Goal: Task Accomplishment & Management: Use online tool/utility

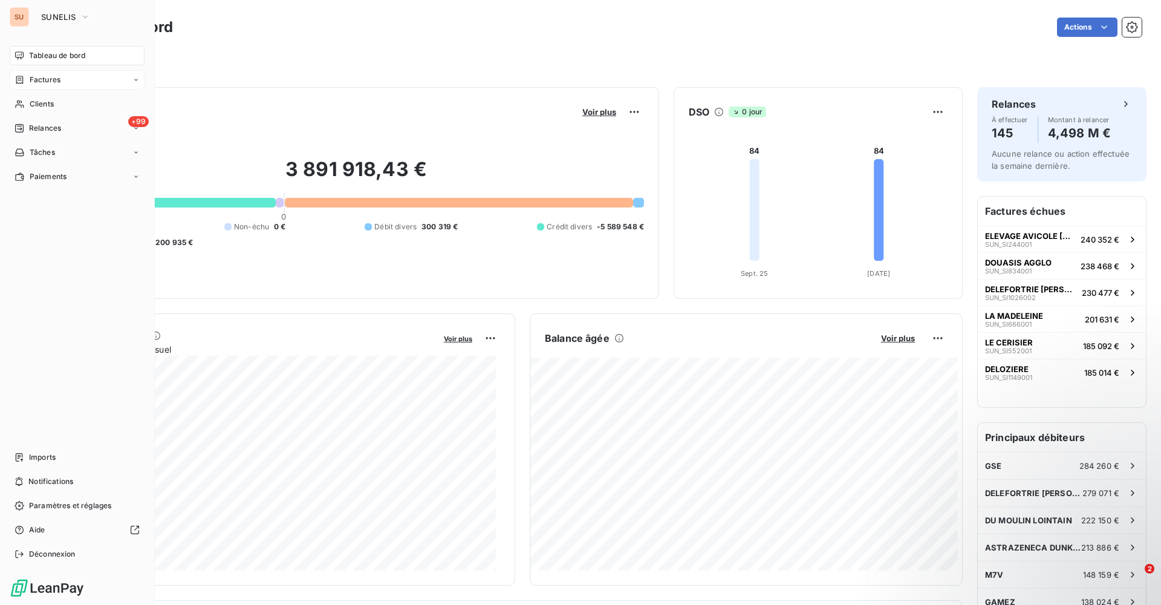
click at [42, 85] on span "Factures" at bounding box center [45, 79] width 31 height 11
click at [42, 106] on span "Factures" at bounding box center [44, 104] width 31 height 11
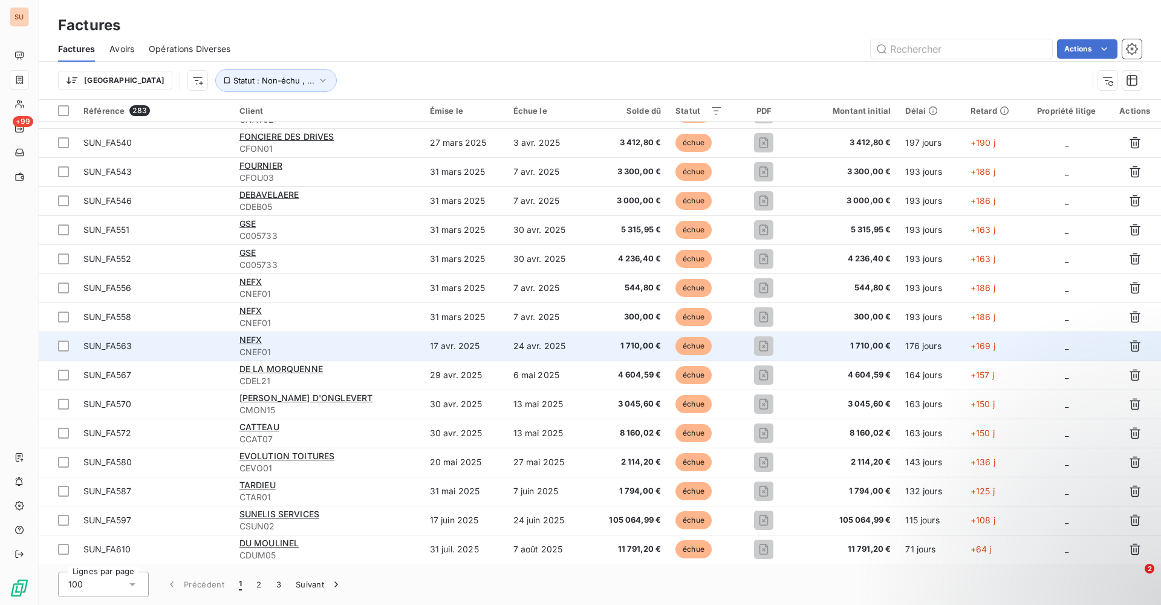
scroll to position [2461, 0]
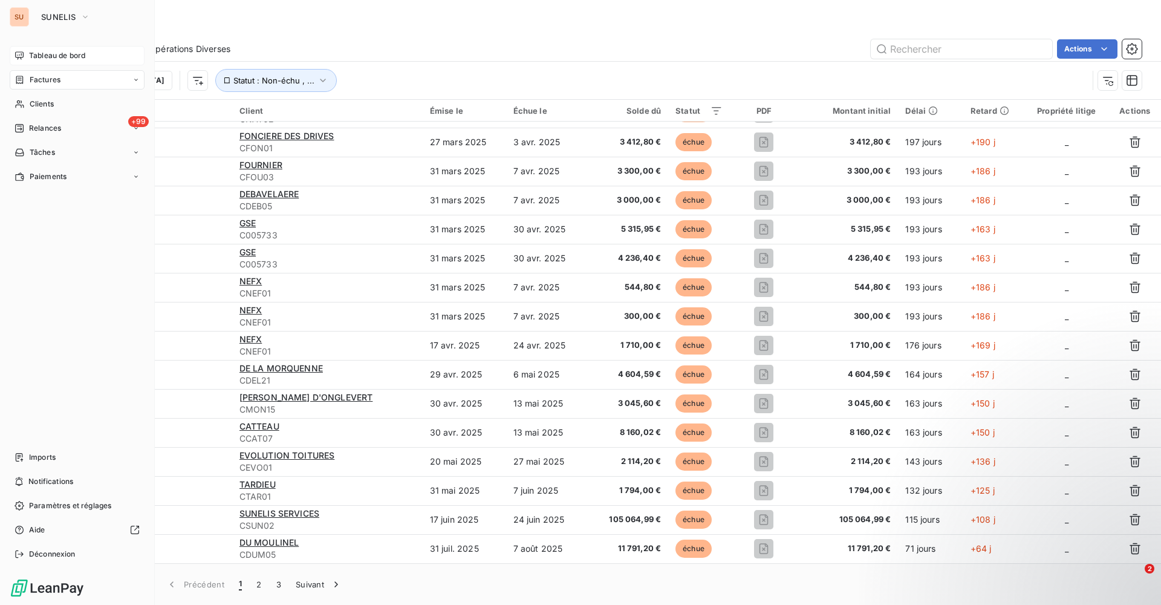
click at [21, 53] on icon at bounding box center [20, 56] width 10 height 10
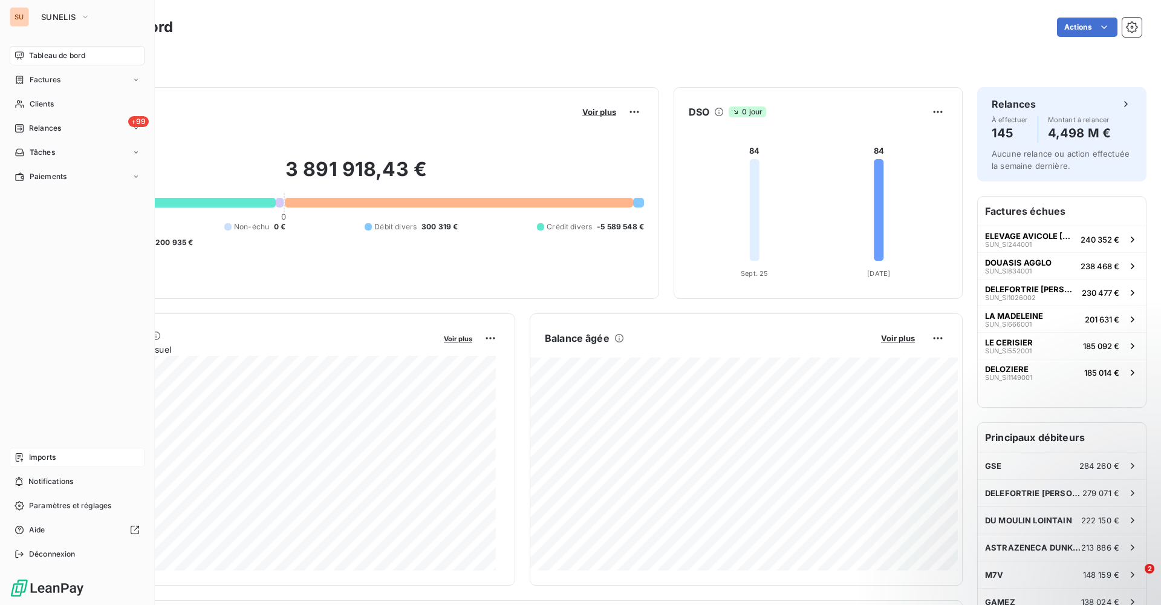
click at [62, 462] on div "Imports" at bounding box center [77, 456] width 135 height 19
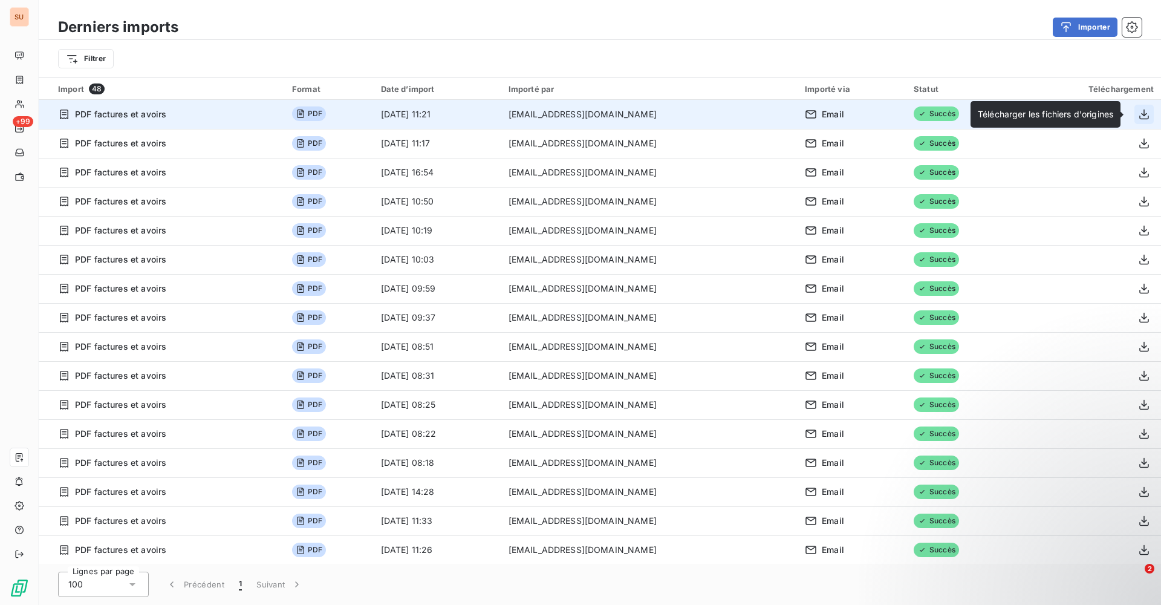
click at [1142, 112] on icon "button" at bounding box center [1144, 114] width 12 height 12
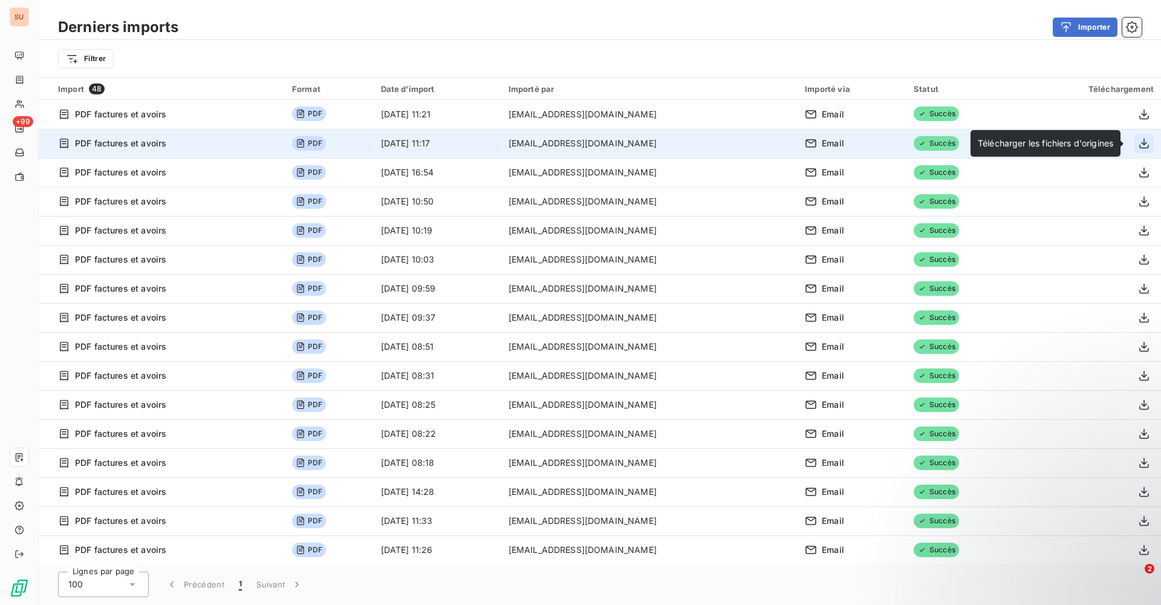
click at [1139, 145] on icon "button" at bounding box center [1144, 143] width 10 height 10
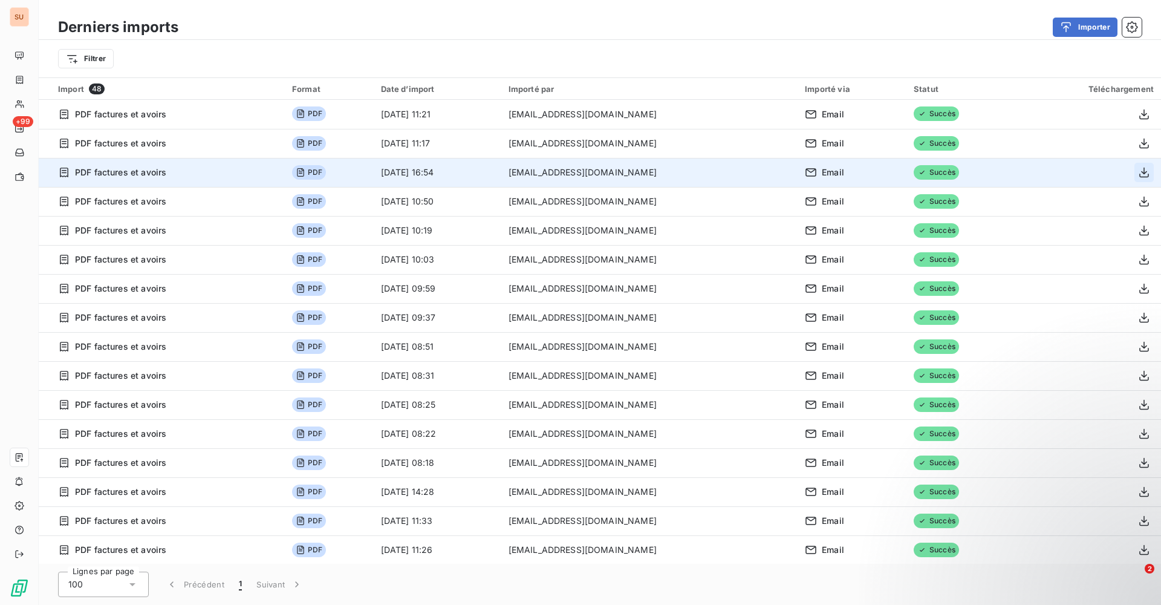
click at [1138, 169] on icon "button" at bounding box center [1144, 172] width 12 height 12
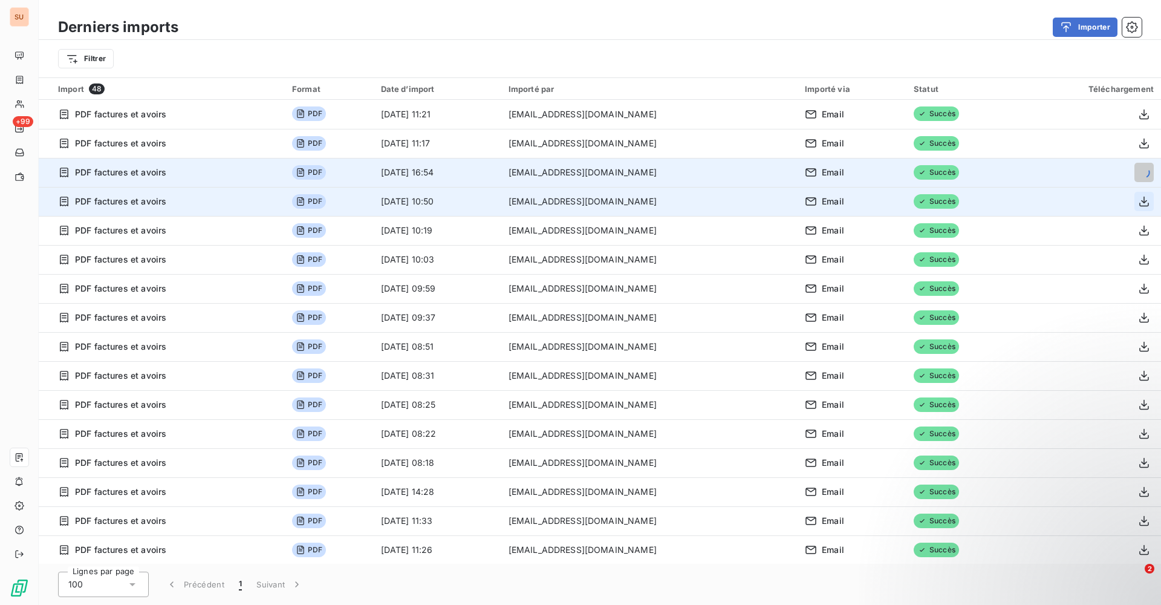
click at [1139, 198] on icon "button" at bounding box center [1144, 202] width 10 height 10
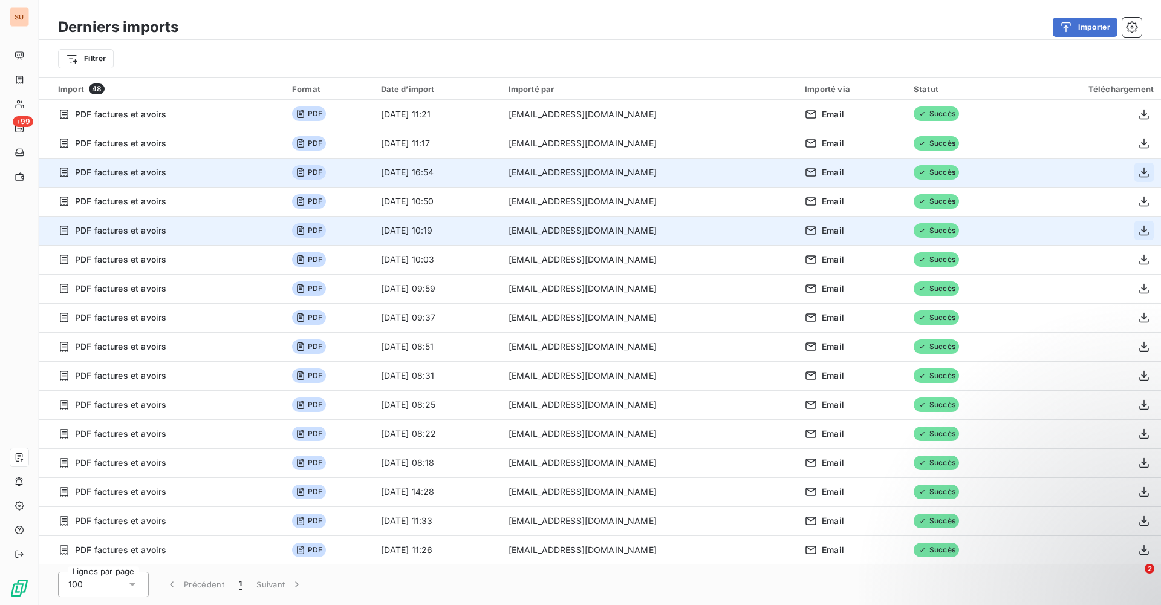
click at [1138, 233] on icon "button" at bounding box center [1144, 230] width 12 height 12
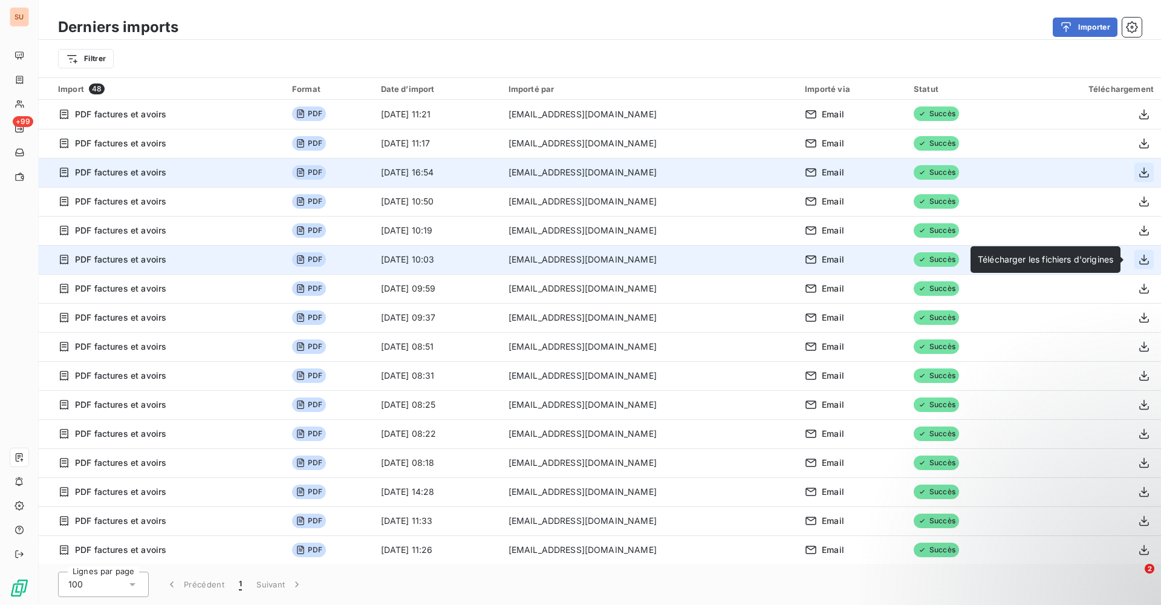
click at [1139, 259] on icon "button" at bounding box center [1144, 260] width 10 height 10
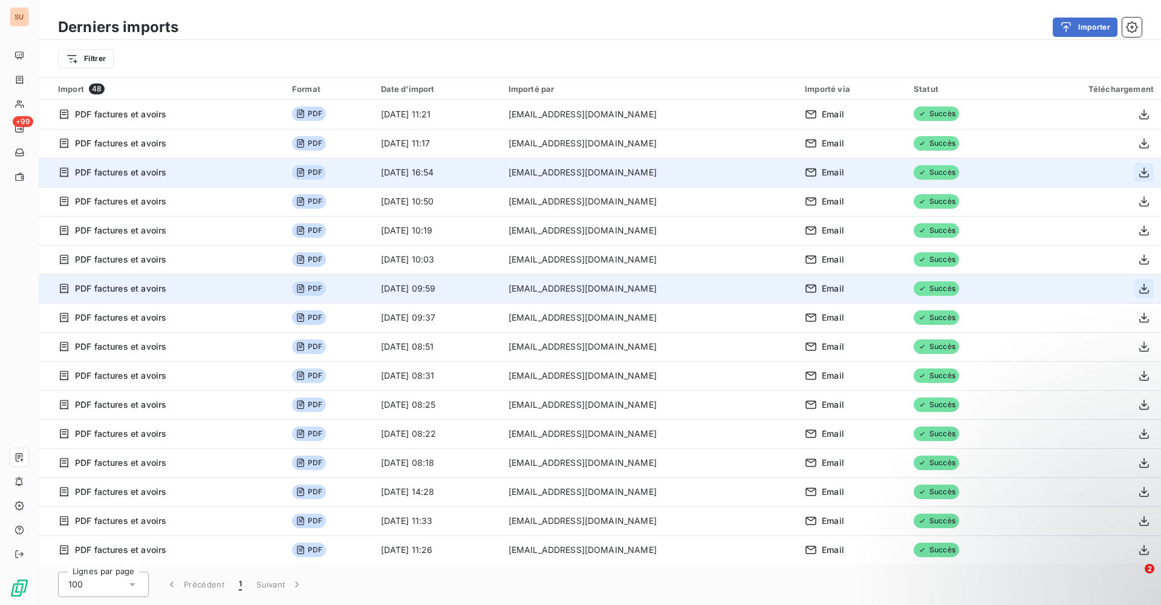
click at [1138, 285] on icon "button" at bounding box center [1144, 288] width 12 height 12
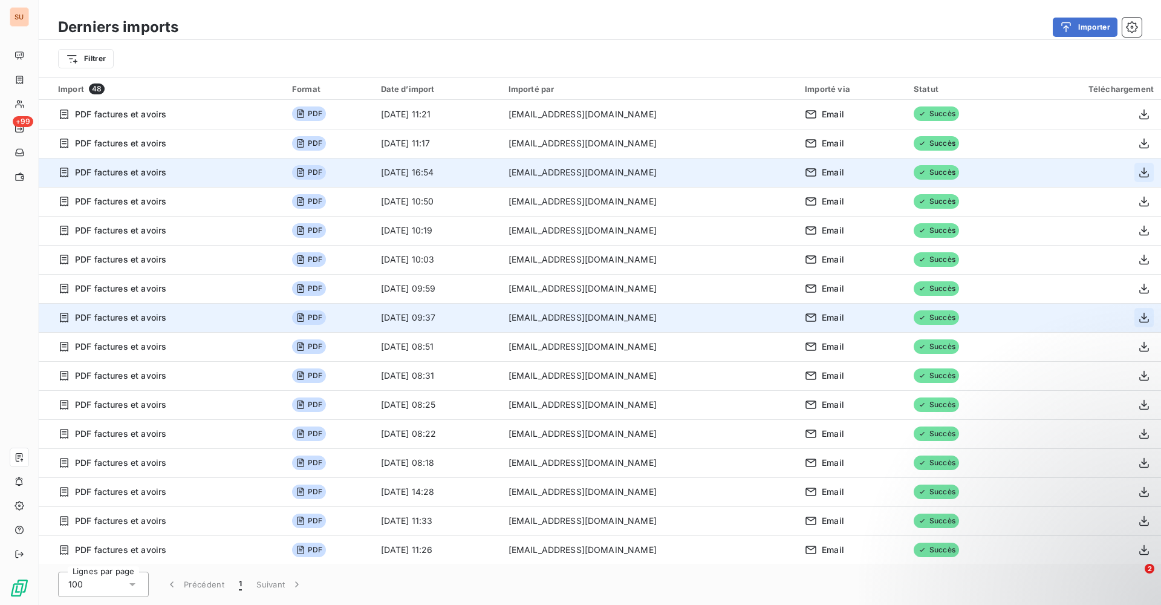
click at [1138, 313] on icon "button" at bounding box center [1144, 317] width 12 height 12
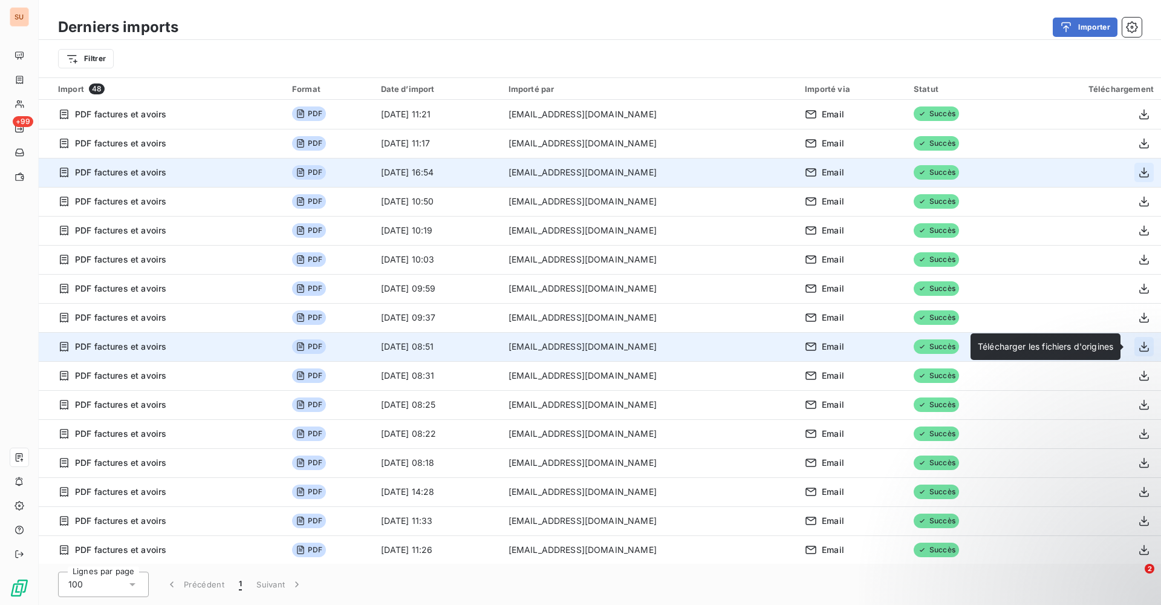
click at [1138, 345] on icon "button" at bounding box center [1144, 346] width 12 height 12
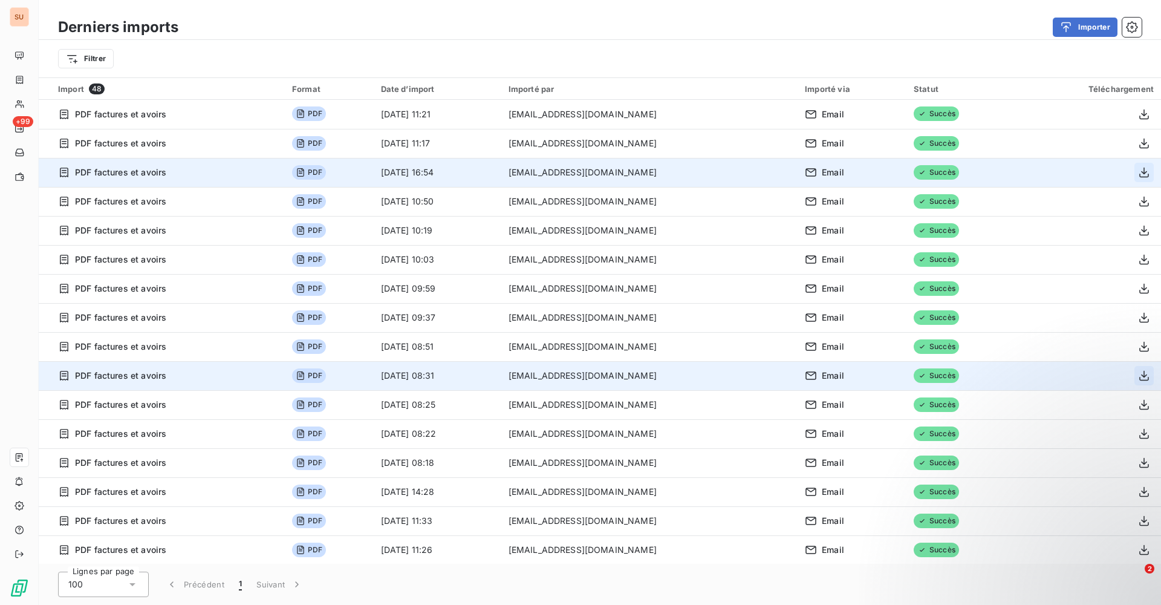
click at [1138, 377] on icon "button" at bounding box center [1144, 375] width 12 height 12
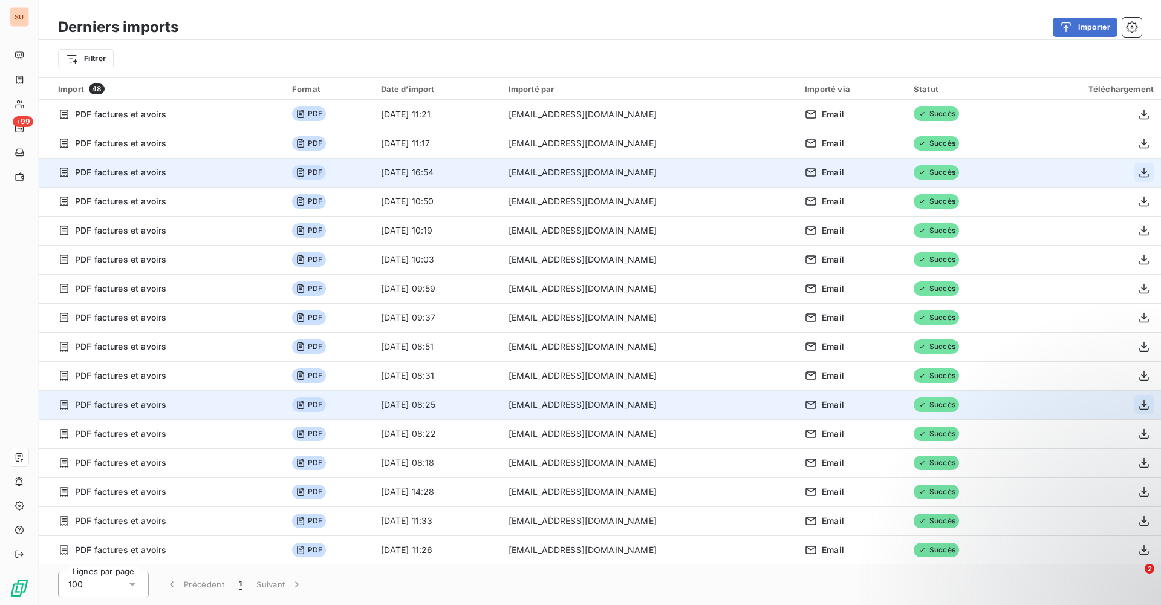
click at [1138, 404] on icon "button" at bounding box center [1144, 404] width 12 height 12
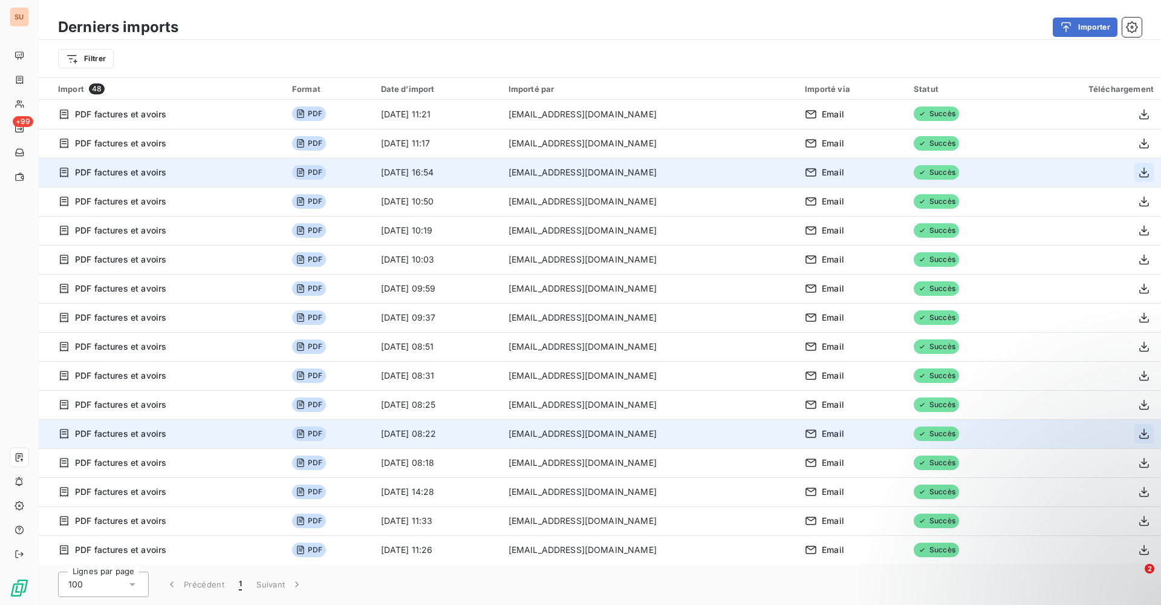
click at [1138, 435] on icon "button" at bounding box center [1144, 433] width 12 height 12
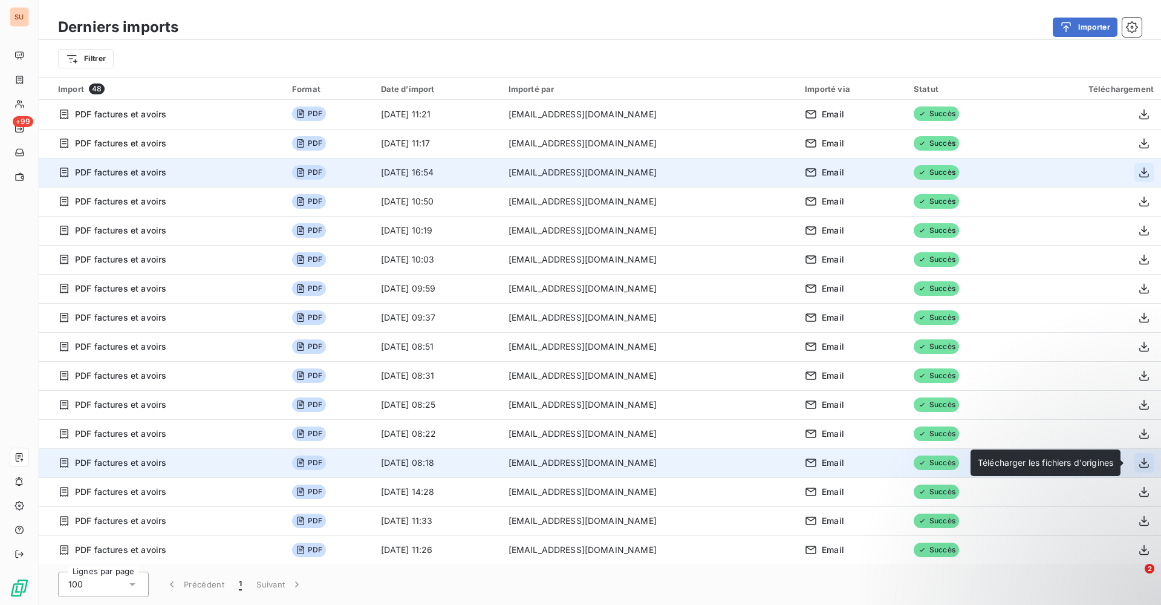
click at [1139, 461] on icon "button" at bounding box center [1144, 463] width 10 height 10
click at [1111, 461] on div at bounding box center [1087, 462] width 131 height 19
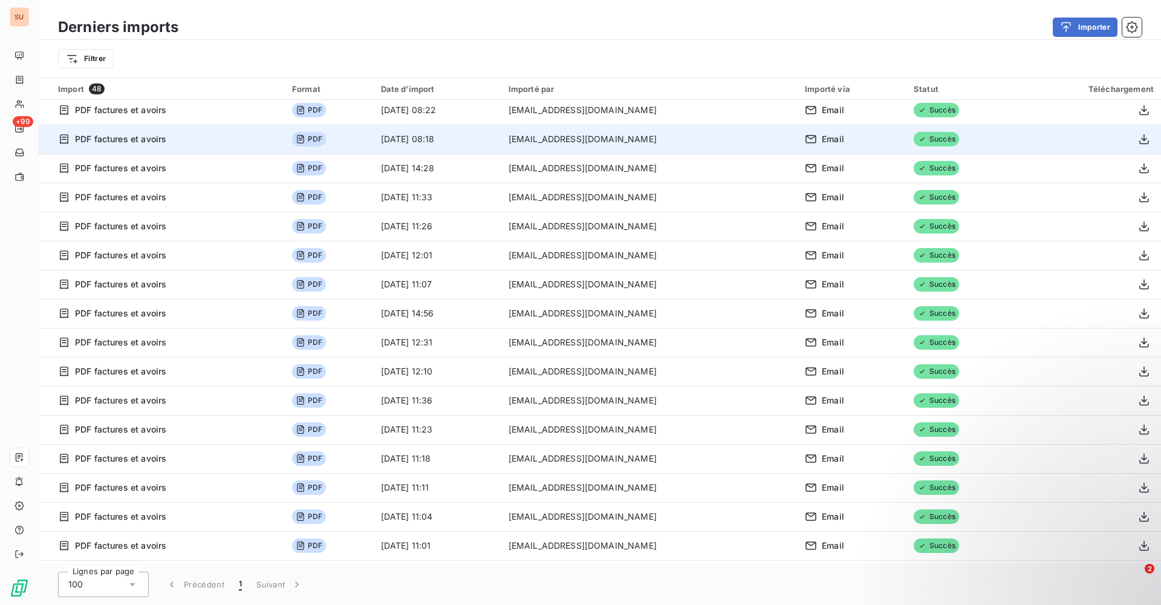
scroll to position [302, 0]
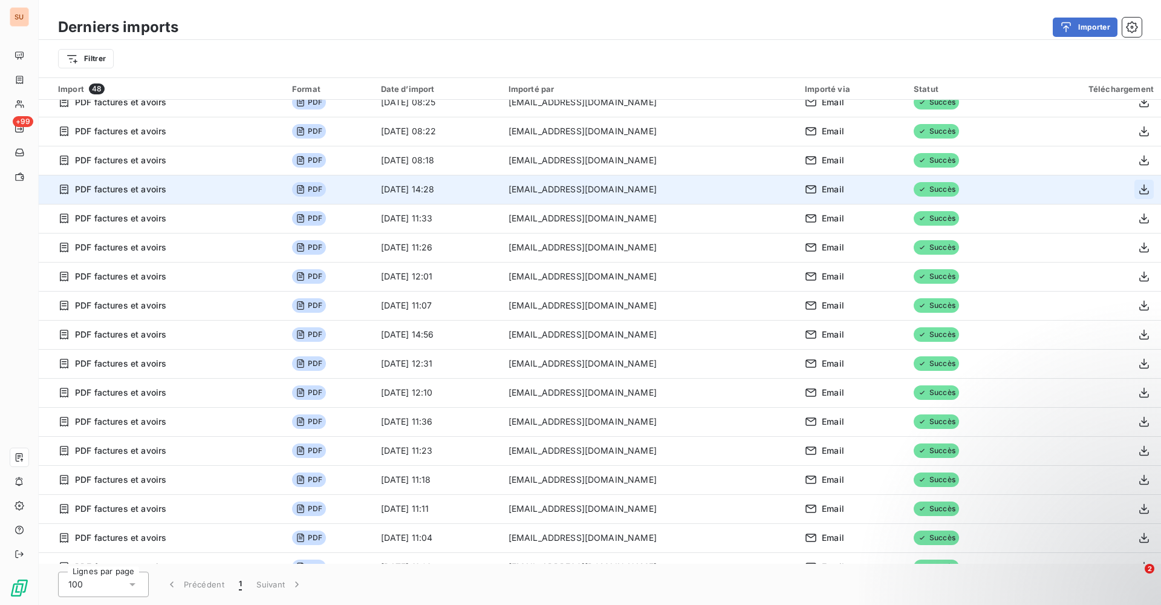
click at [1140, 194] on icon "button" at bounding box center [1144, 189] width 10 height 10
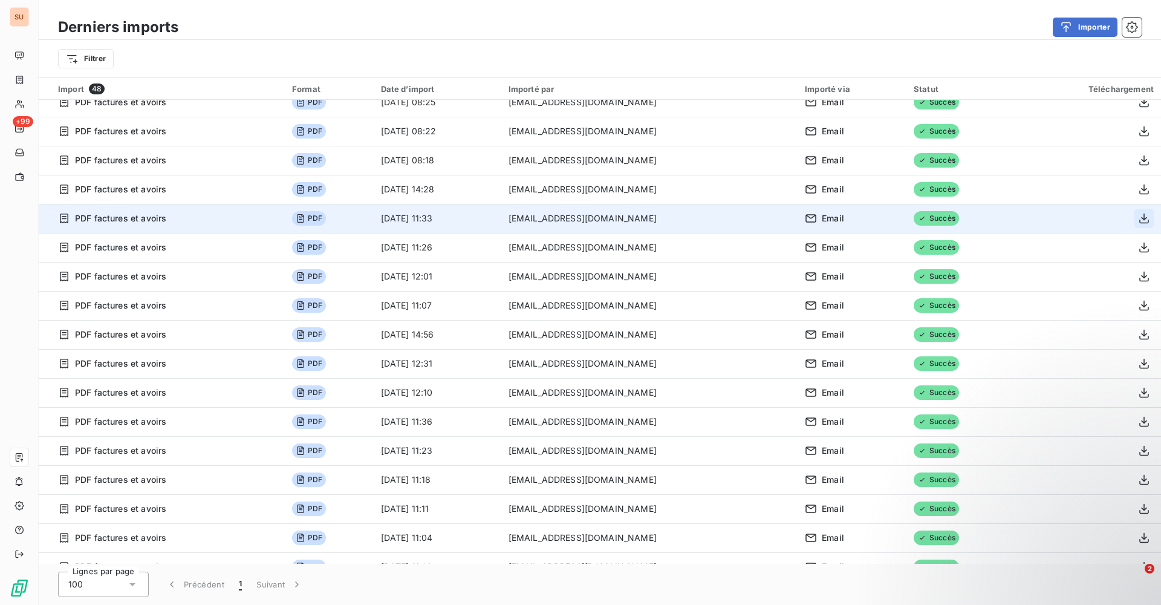
click at [1140, 213] on icon "button" at bounding box center [1144, 218] width 12 height 12
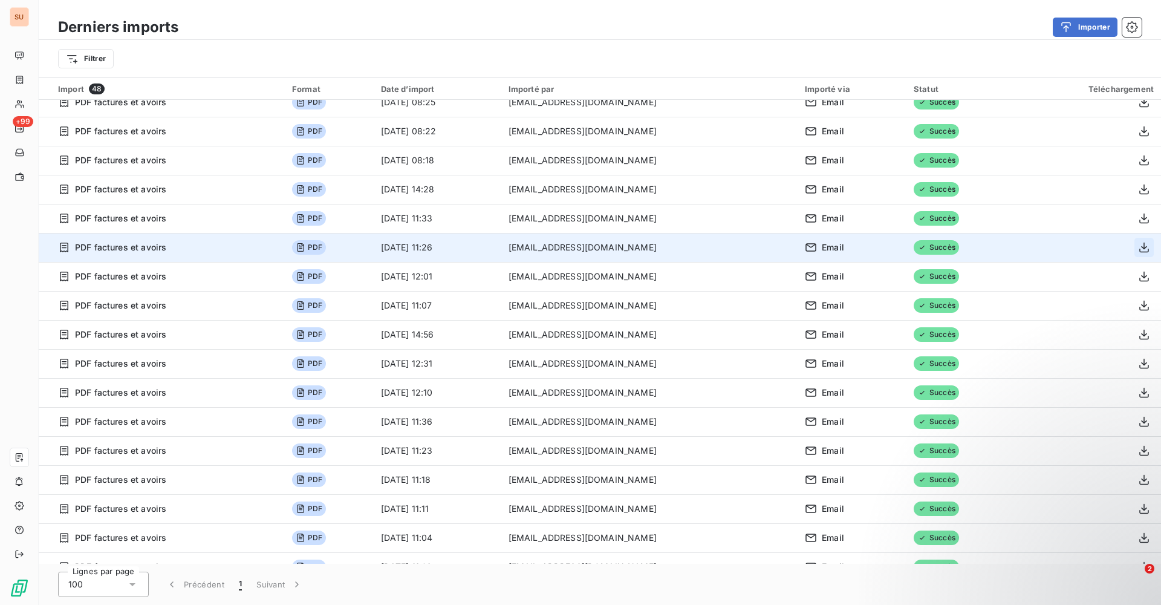
click at [1138, 244] on icon "button" at bounding box center [1144, 247] width 12 height 12
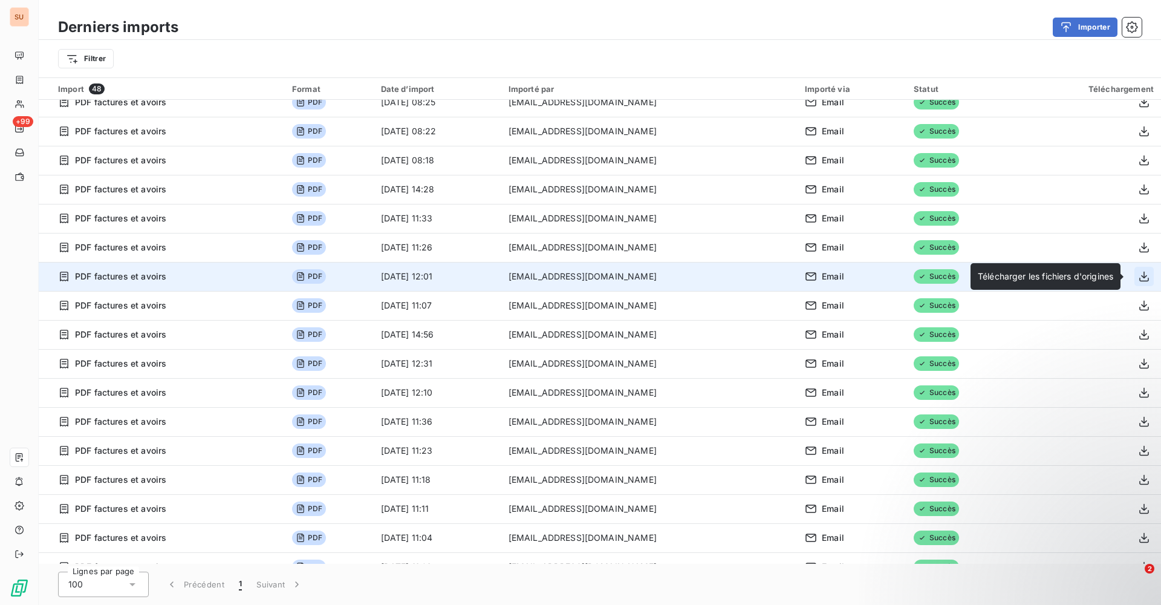
click at [1141, 274] on icon "button" at bounding box center [1144, 276] width 12 height 12
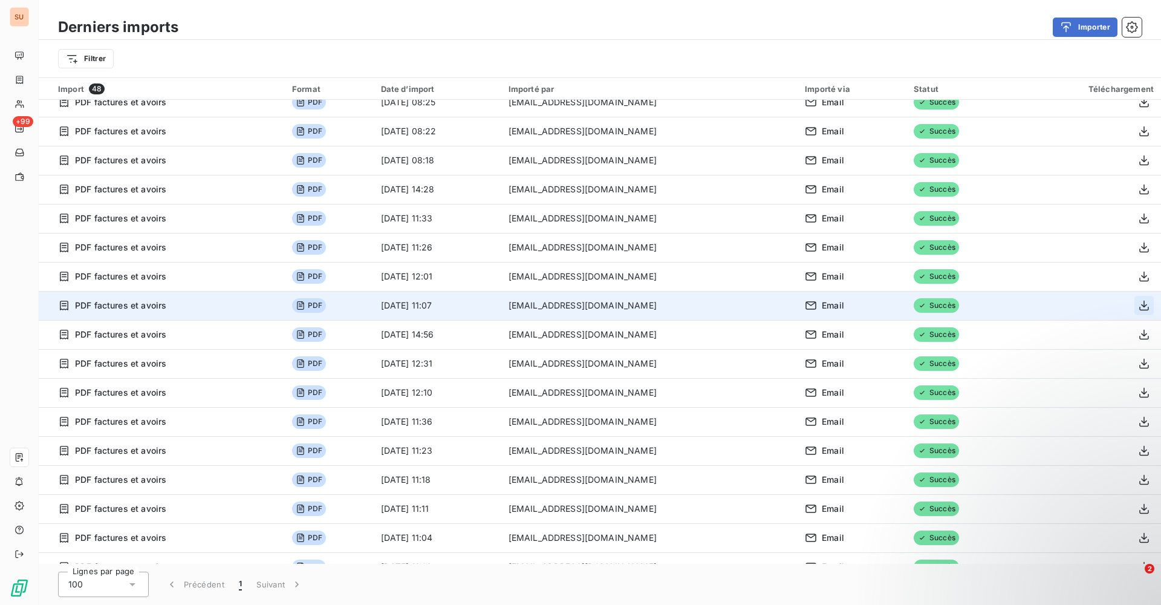
click at [1139, 306] on icon "button" at bounding box center [1144, 305] width 10 height 10
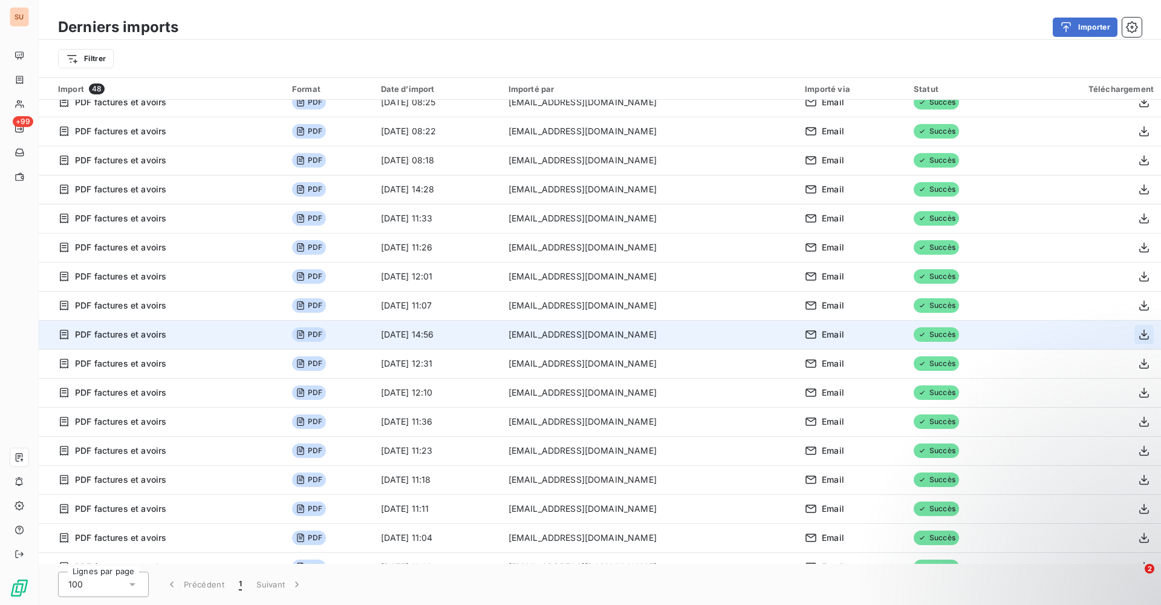
click at [1138, 334] on icon "button" at bounding box center [1144, 334] width 12 height 12
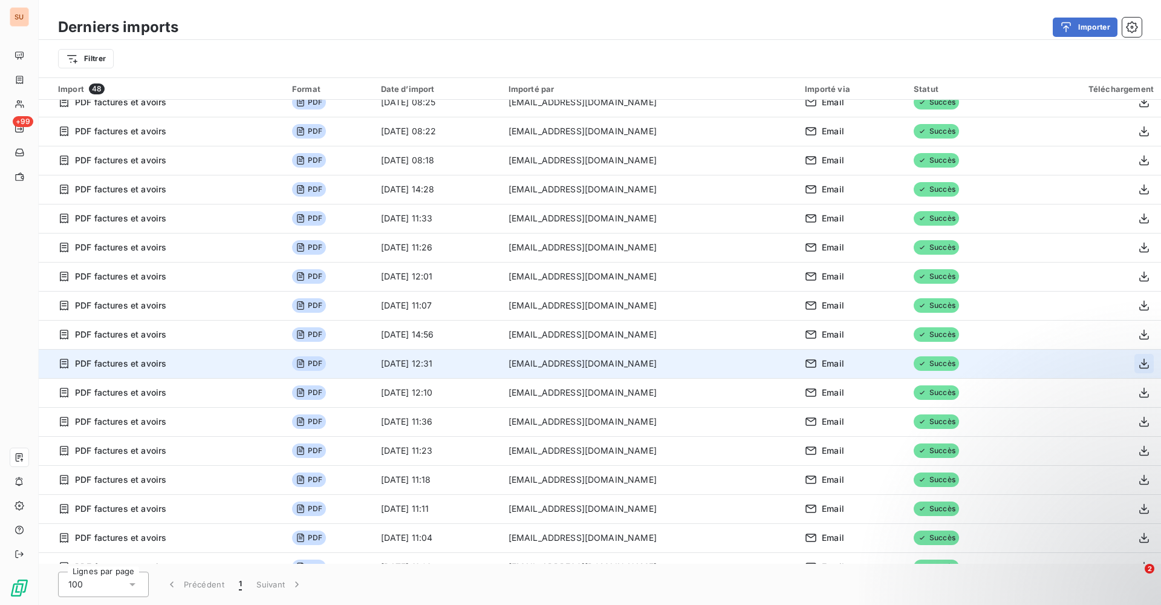
click at [1142, 362] on icon "button" at bounding box center [1144, 364] width 10 height 10
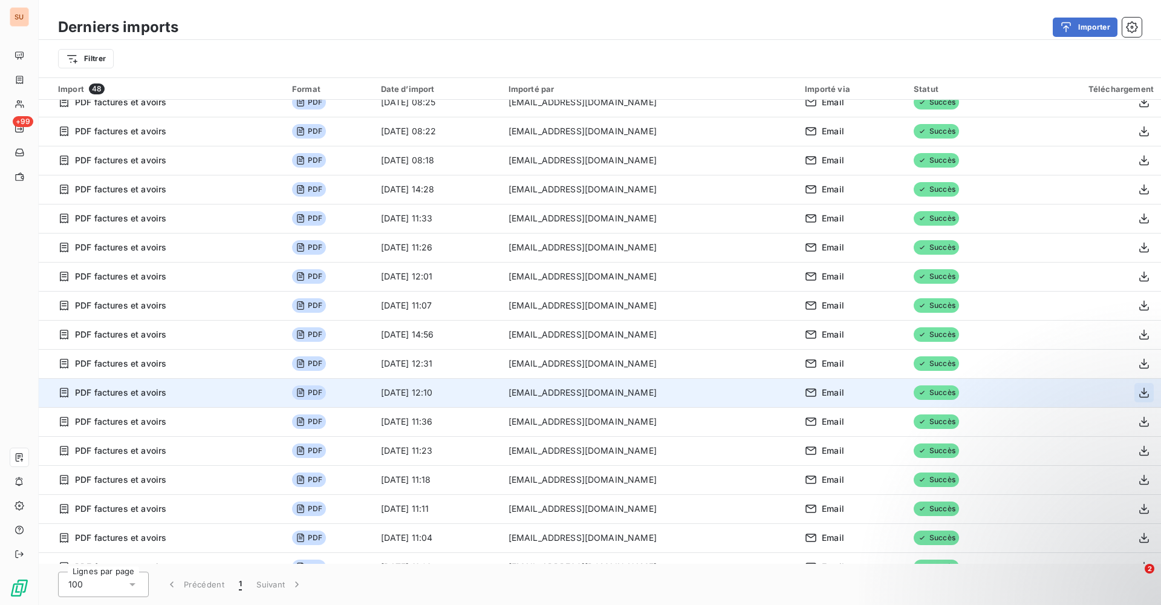
click at [1139, 391] on icon "button" at bounding box center [1144, 393] width 10 height 10
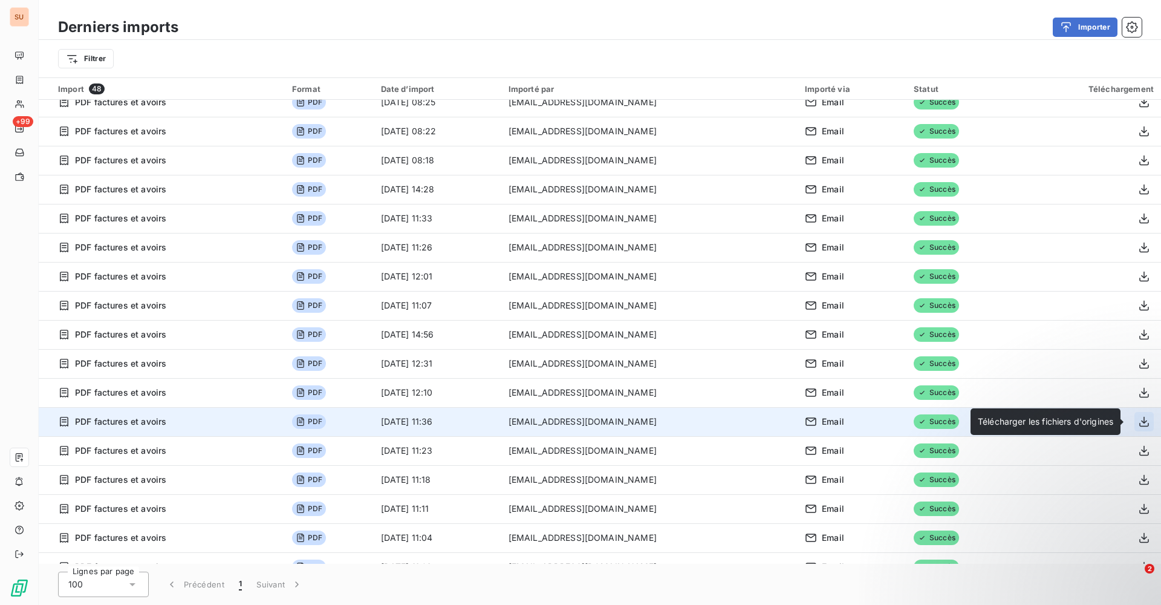
click at [1140, 421] on icon "button" at bounding box center [1144, 421] width 12 height 12
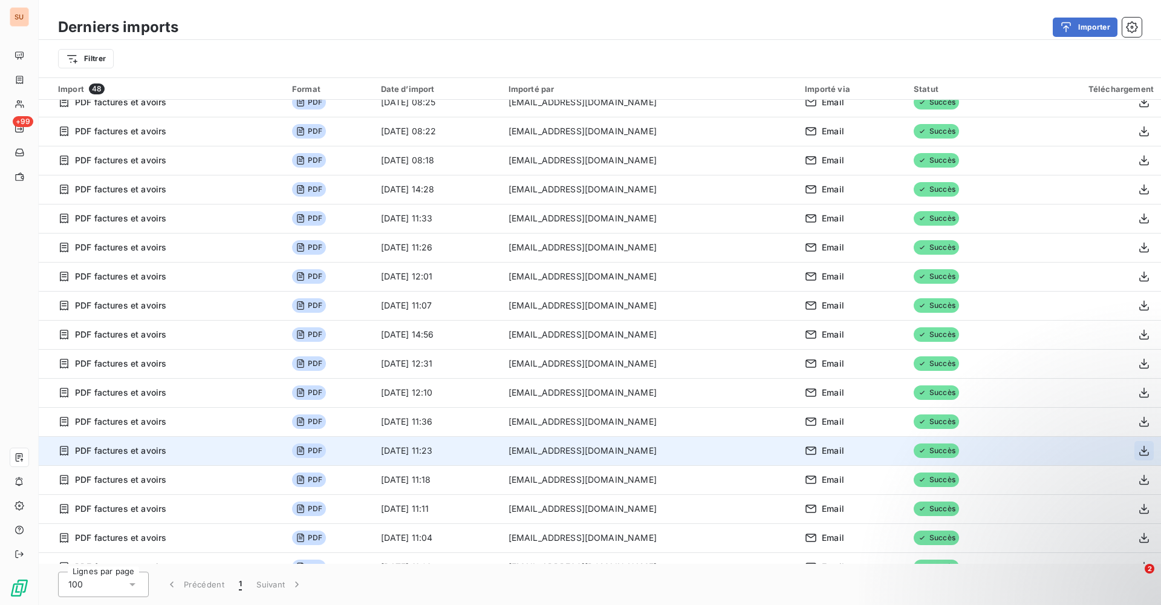
click at [1140, 444] on button "button" at bounding box center [1143, 450] width 19 height 19
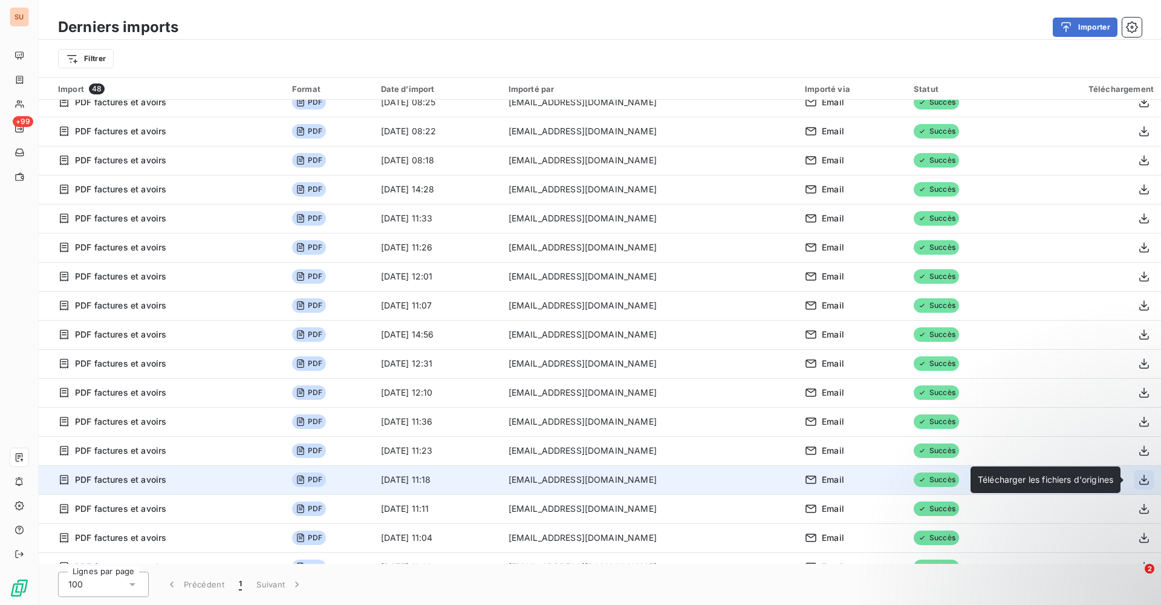
click at [1138, 478] on icon "button" at bounding box center [1144, 479] width 12 height 12
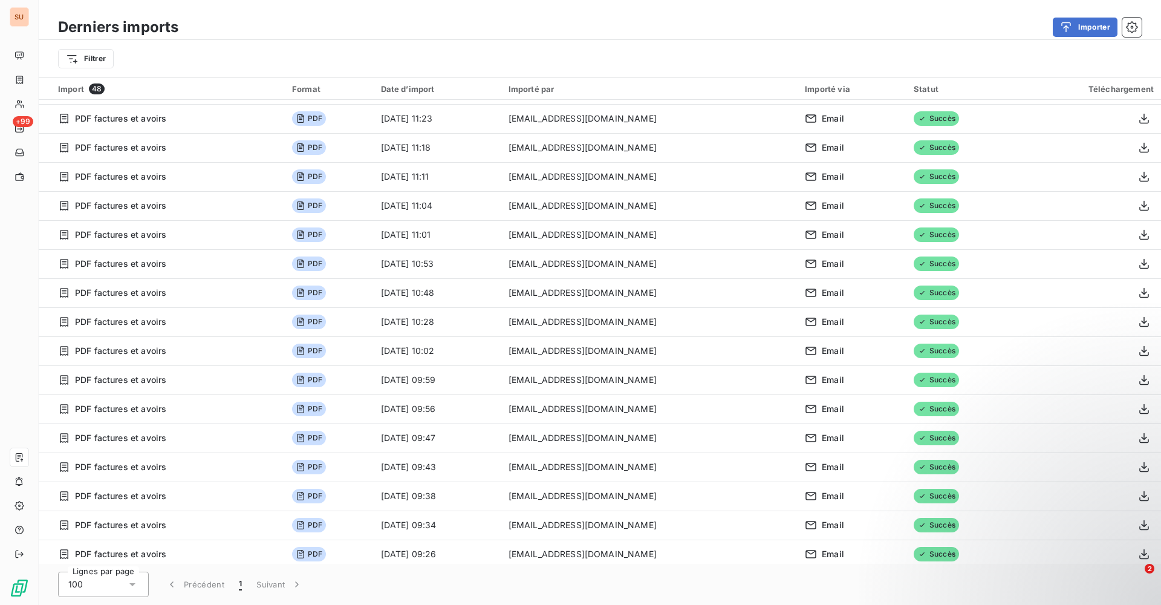
scroll to position [665, 0]
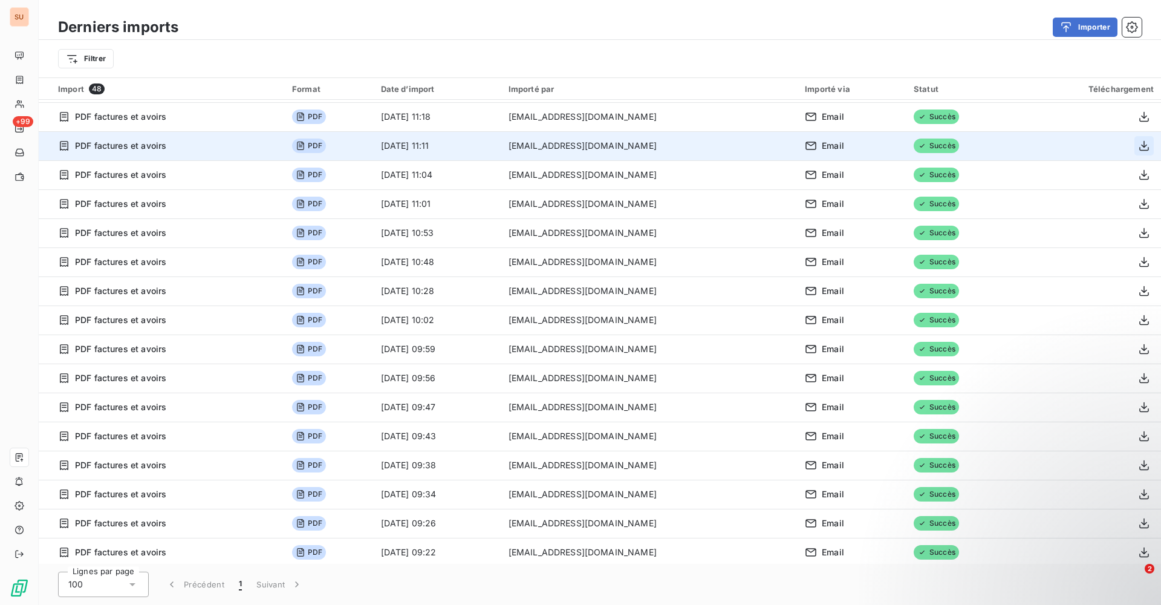
click at [1138, 147] on icon "button" at bounding box center [1144, 146] width 12 height 12
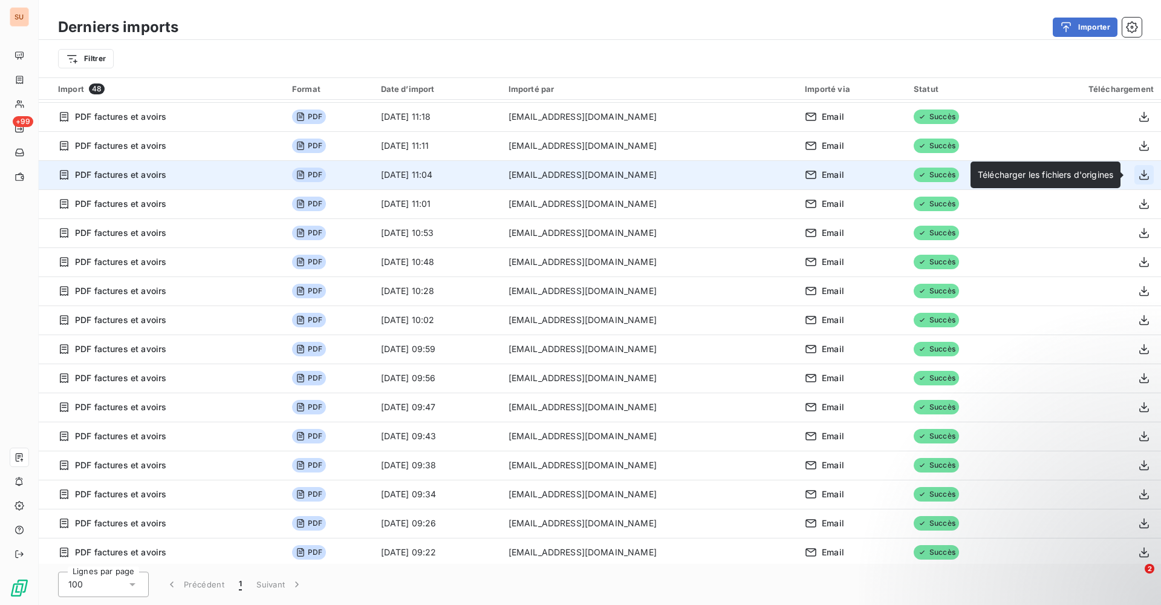
click at [1138, 174] on icon "button" at bounding box center [1144, 175] width 12 height 12
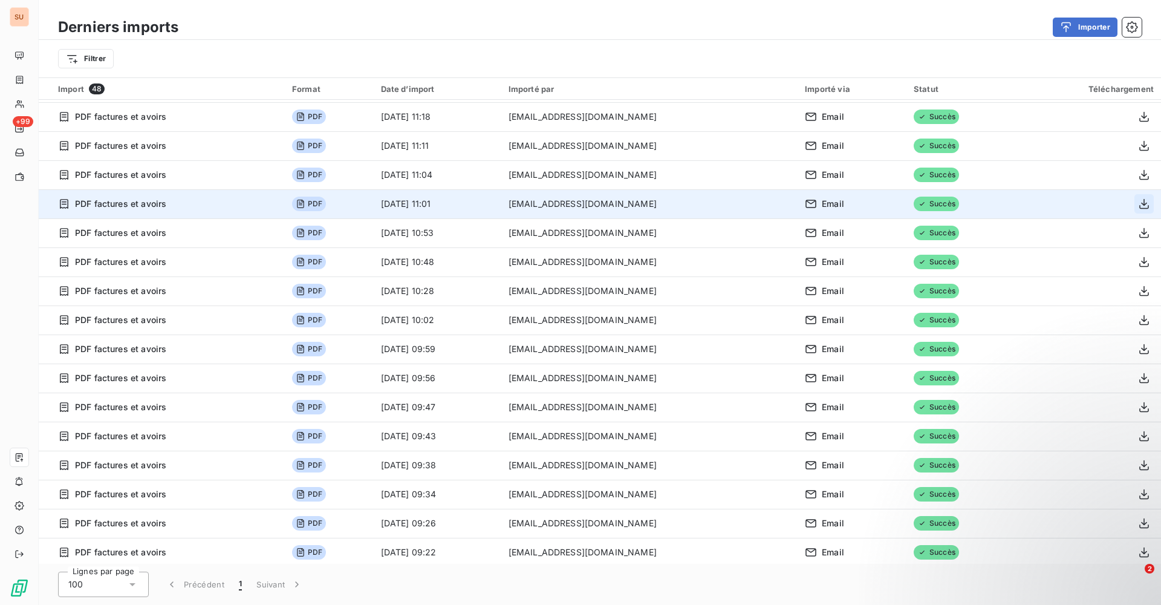
click at [1140, 197] on button "button" at bounding box center [1143, 203] width 19 height 19
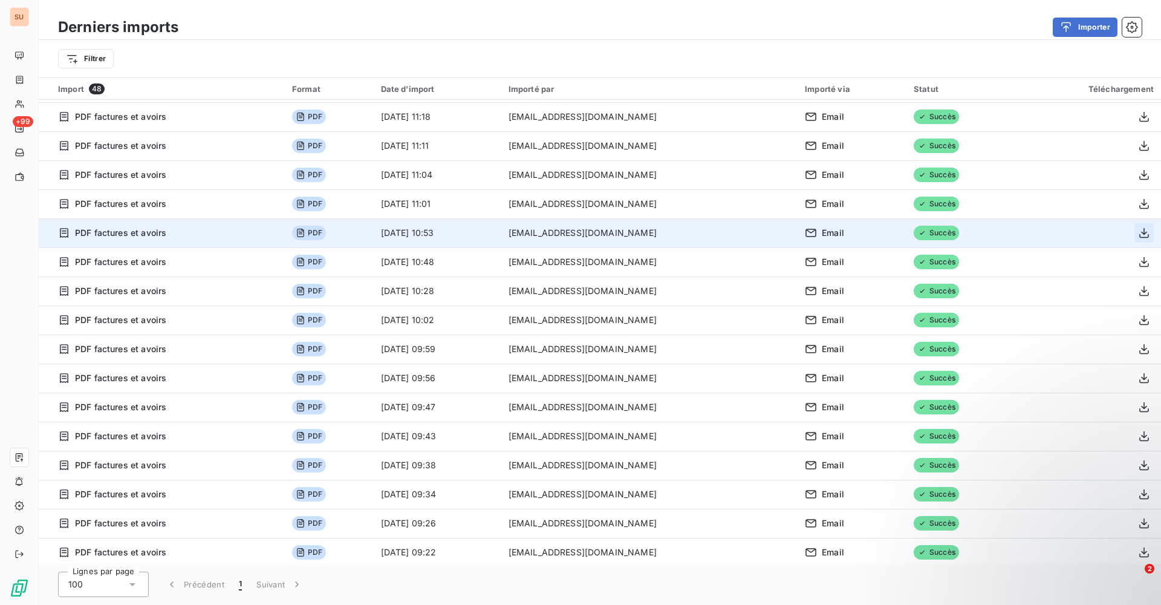
click at [1139, 233] on icon "button" at bounding box center [1144, 233] width 10 height 10
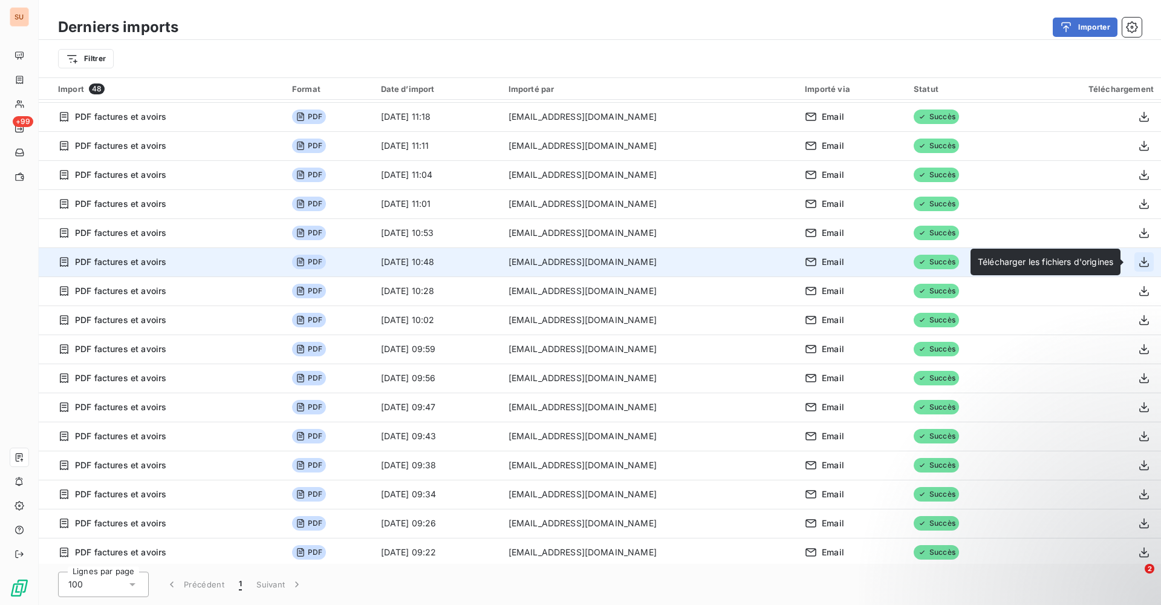
click at [1138, 256] on icon "button" at bounding box center [1144, 262] width 12 height 12
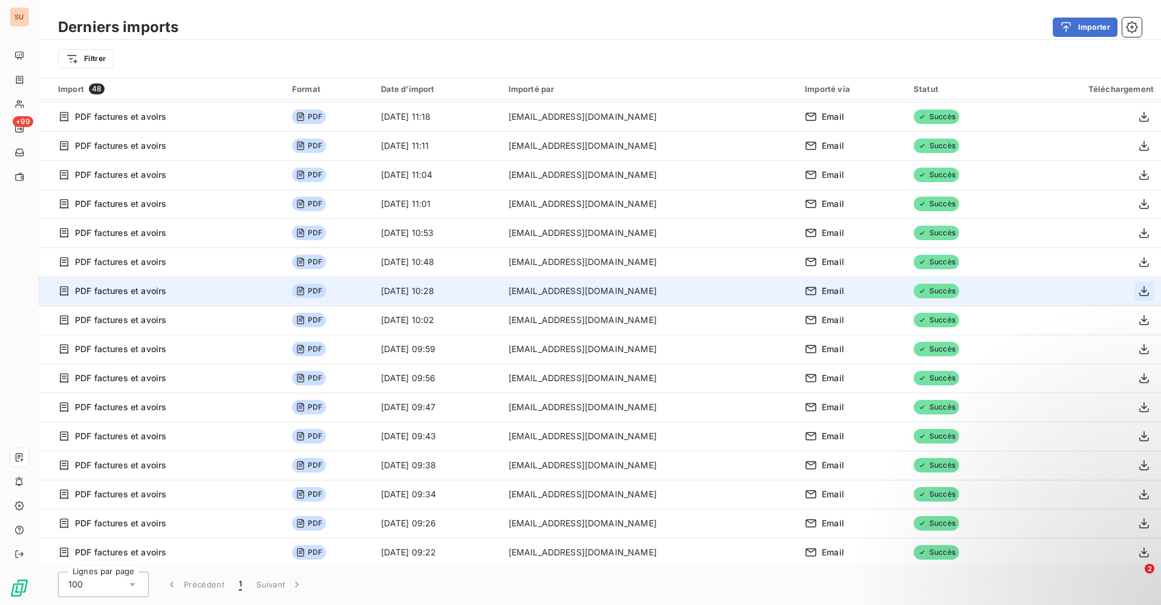
click at [1138, 290] on icon "button" at bounding box center [1144, 291] width 12 height 12
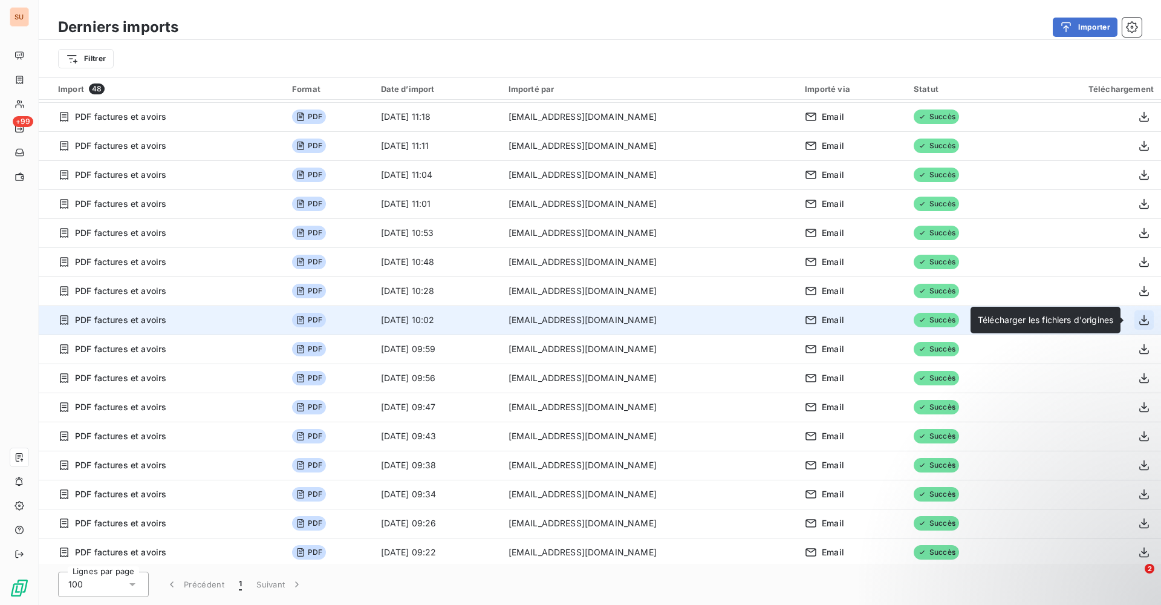
click at [1138, 320] on icon "button" at bounding box center [1144, 320] width 12 height 12
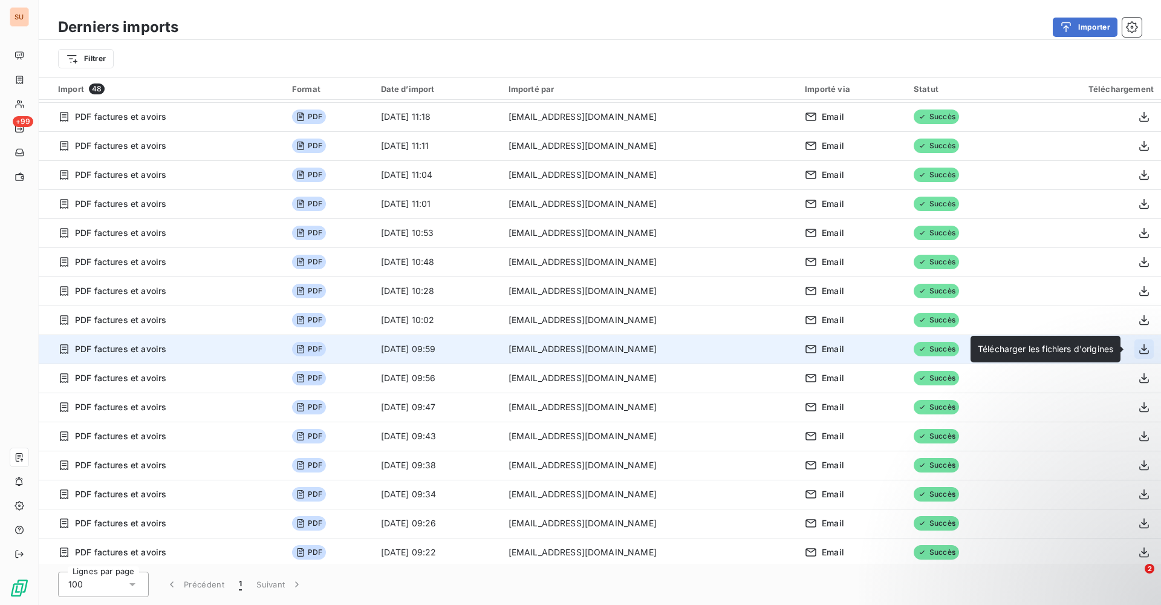
click at [1141, 349] on icon "button" at bounding box center [1144, 349] width 10 height 10
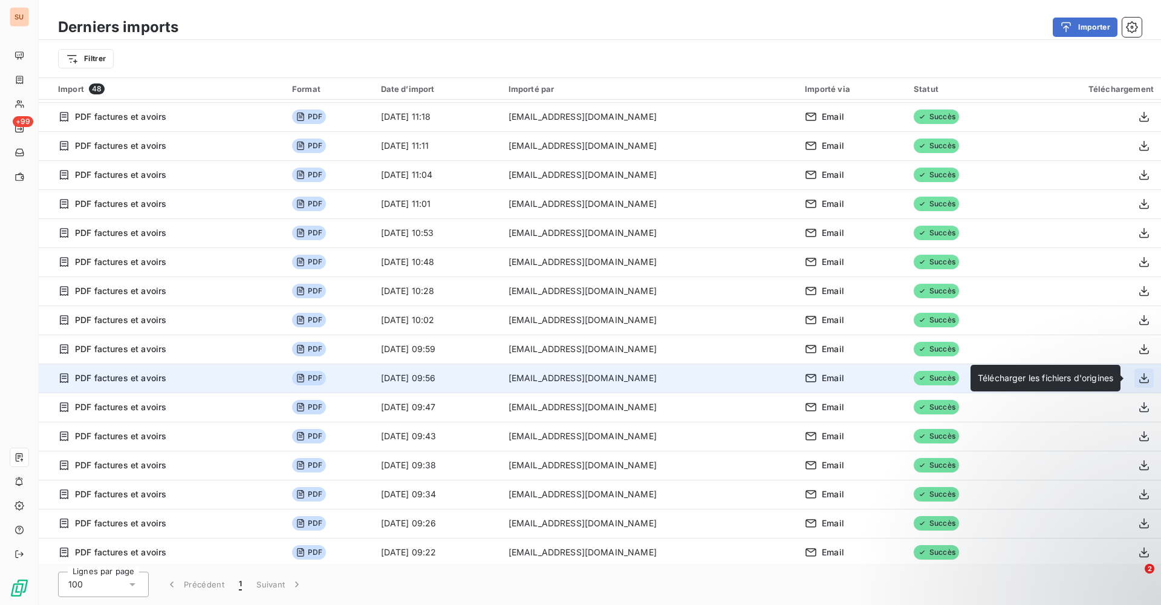
click at [1137, 371] on button "button" at bounding box center [1143, 377] width 19 height 19
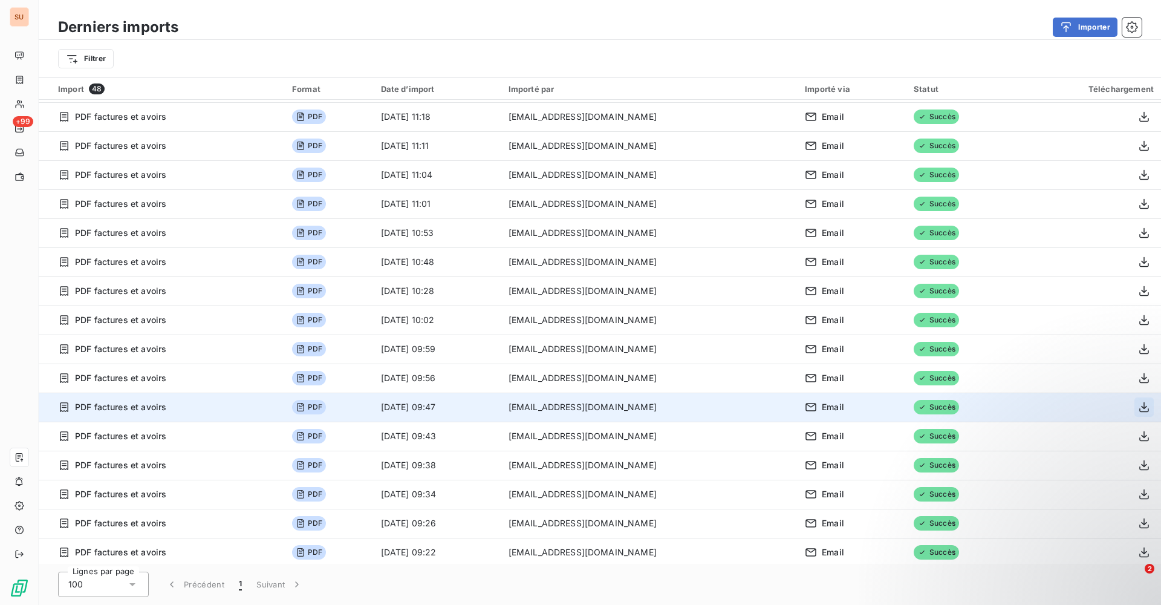
click at [1138, 409] on icon "button" at bounding box center [1144, 407] width 12 height 12
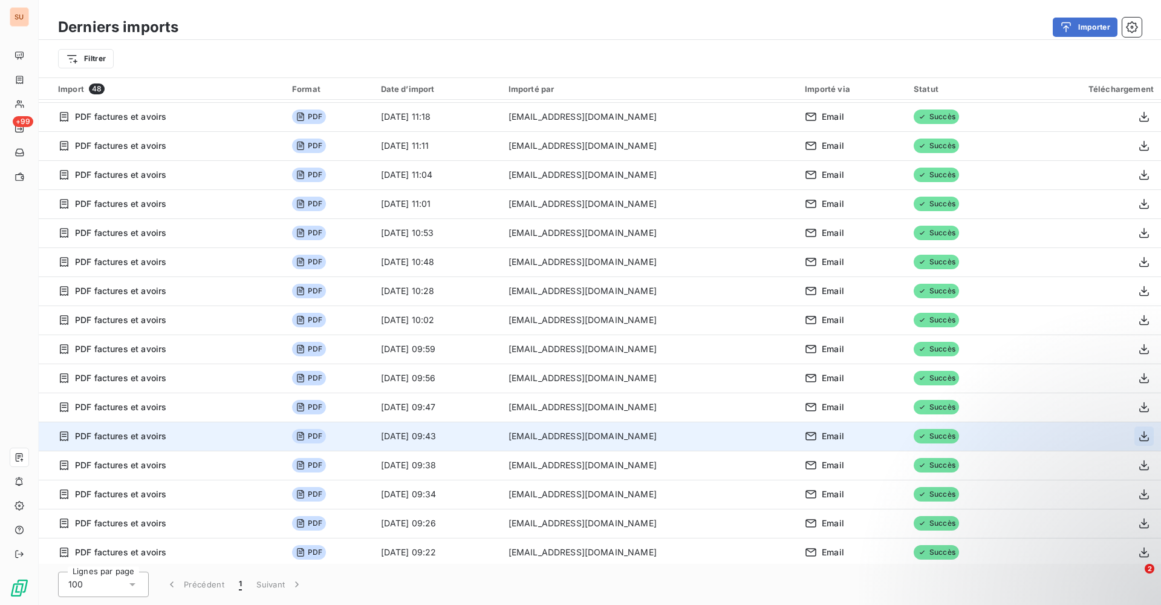
click at [1139, 435] on icon "button" at bounding box center [1144, 436] width 10 height 10
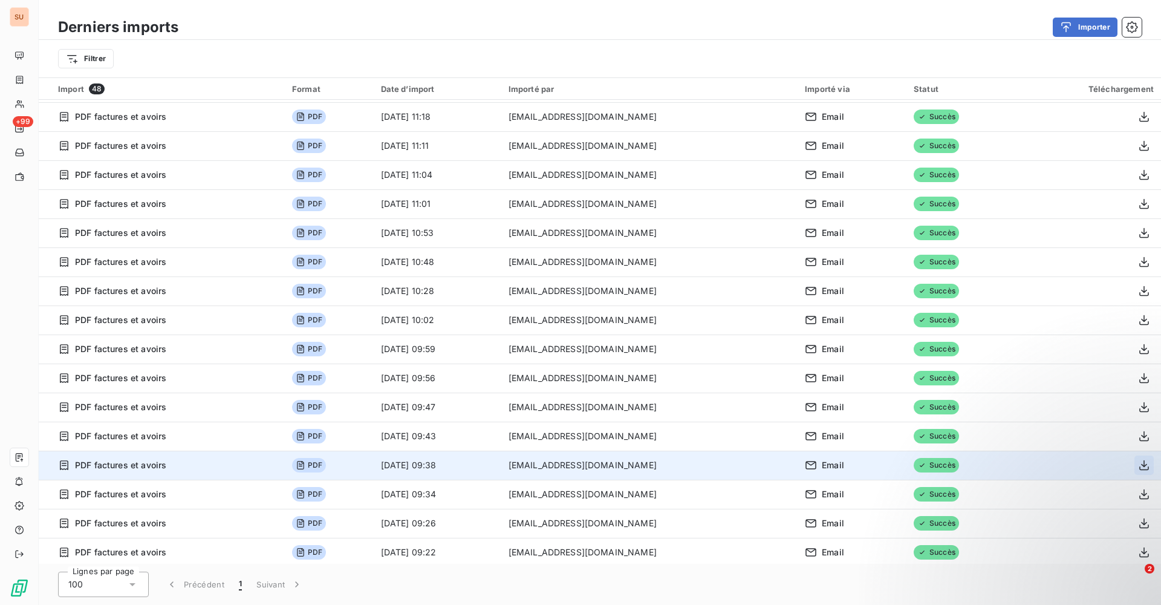
click at [1139, 461] on icon "button" at bounding box center [1144, 465] width 10 height 10
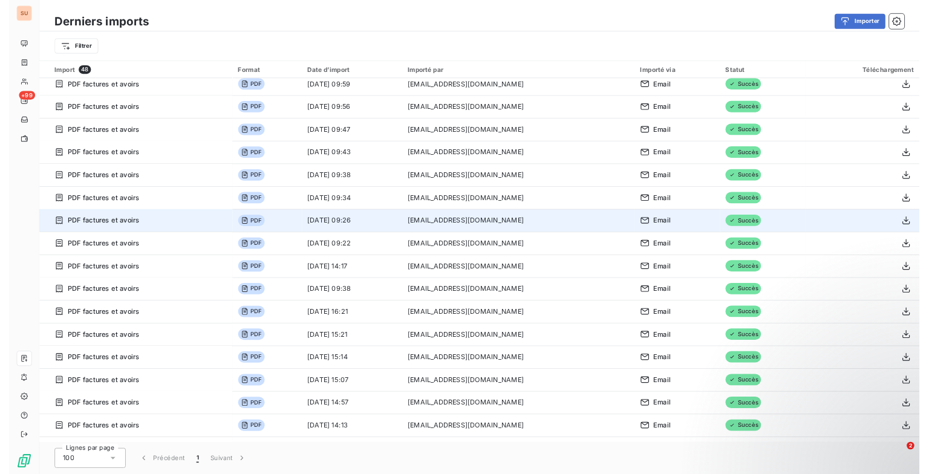
scroll to position [930, 0]
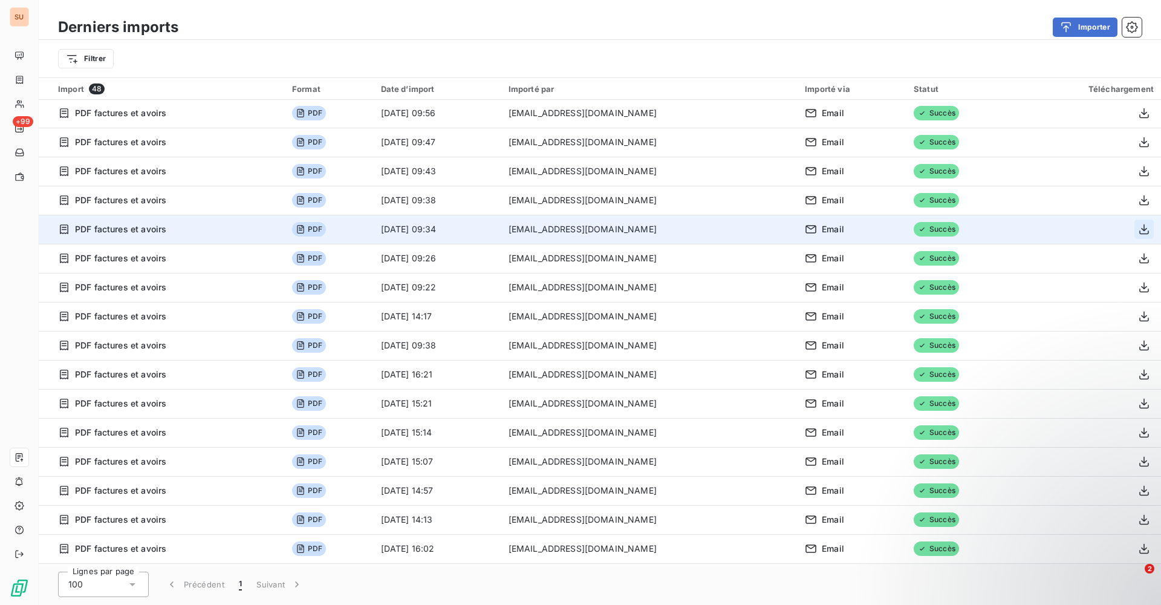
click at [1138, 226] on icon "button" at bounding box center [1144, 229] width 12 height 12
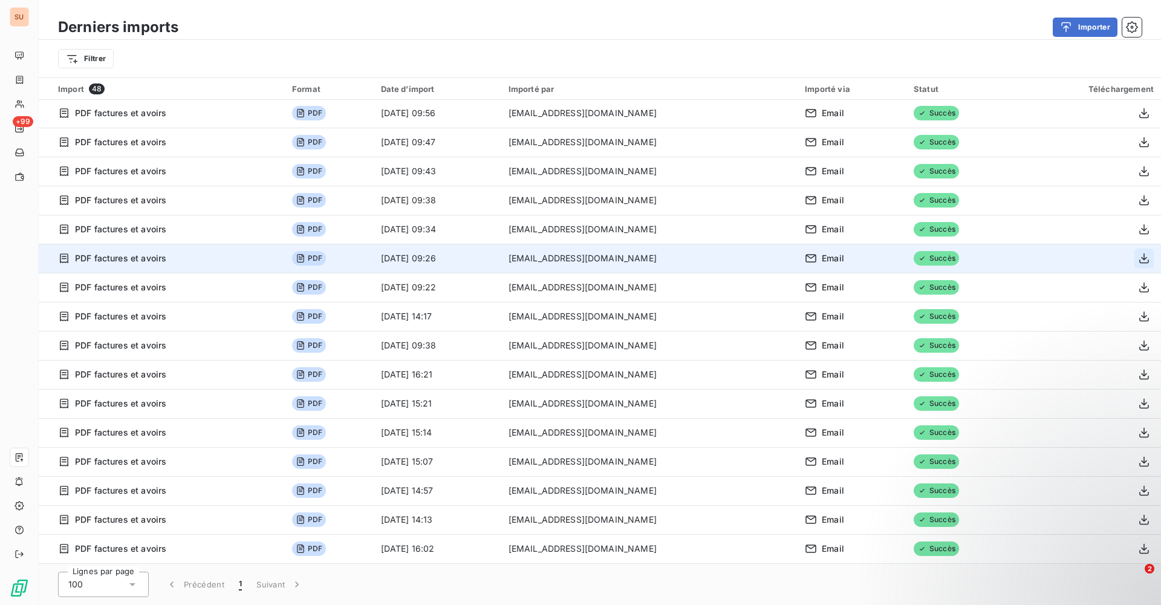
click at [1138, 252] on button "button" at bounding box center [1143, 257] width 19 height 19
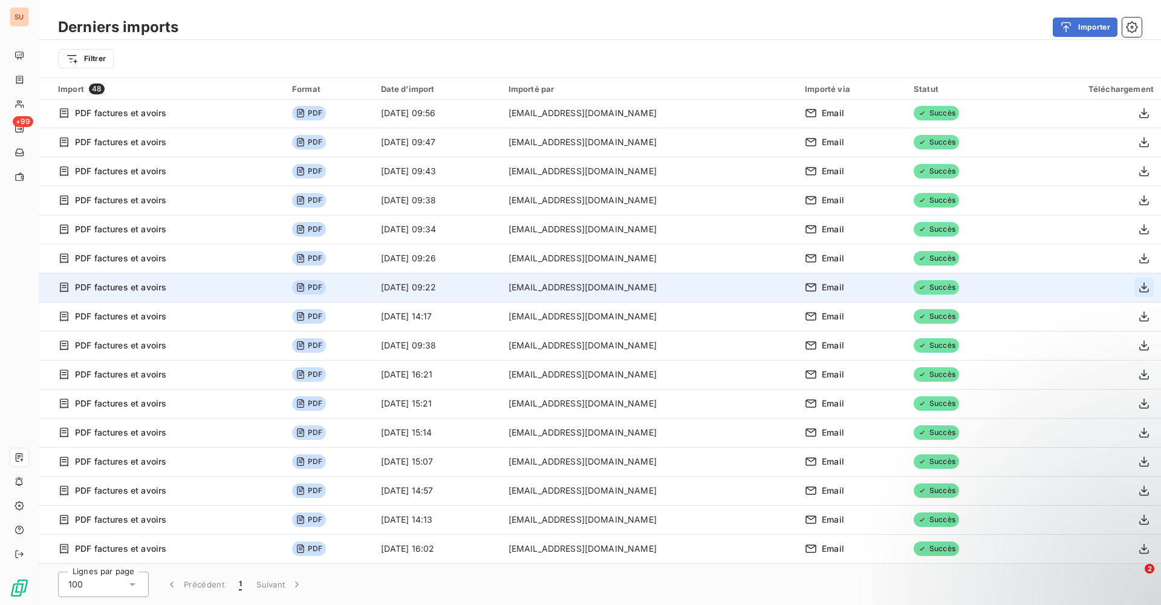
click at [1138, 283] on icon "button" at bounding box center [1144, 287] width 12 height 12
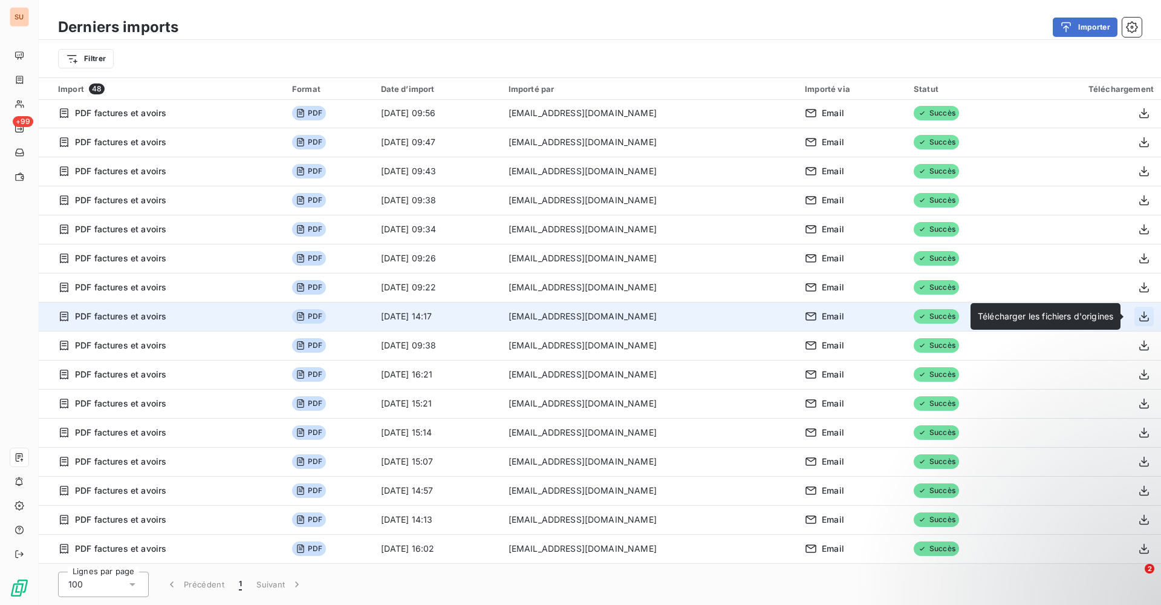
click at [1139, 317] on icon "button" at bounding box center [1144, 316] width 10 height 10
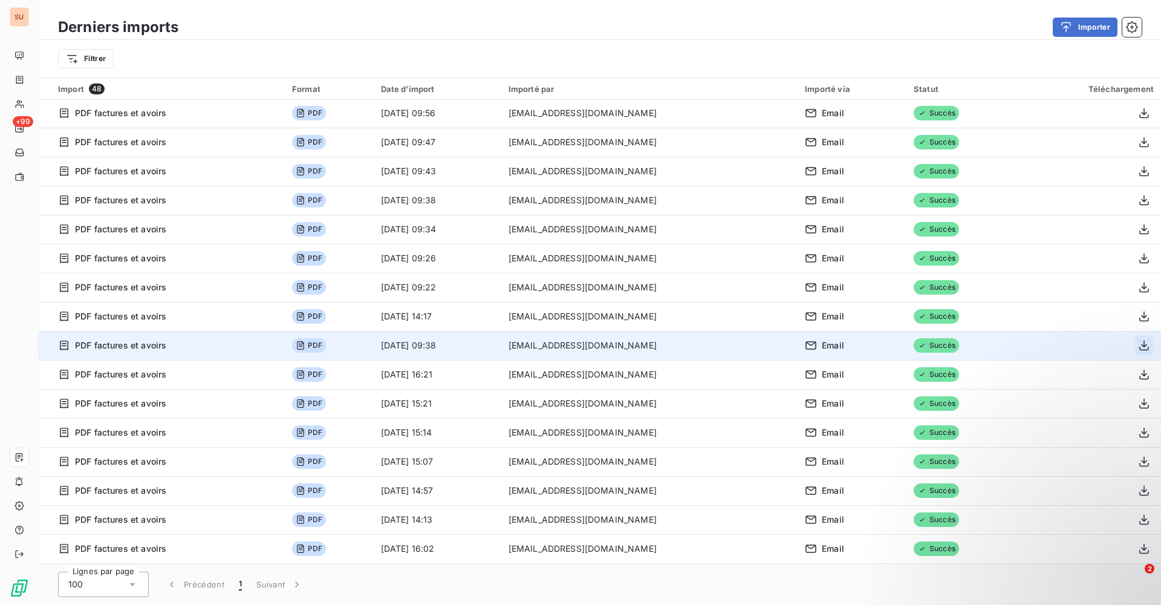
click at [1142, 347] on icon "button" at bounding box center [1144, 345] width 12 height 12
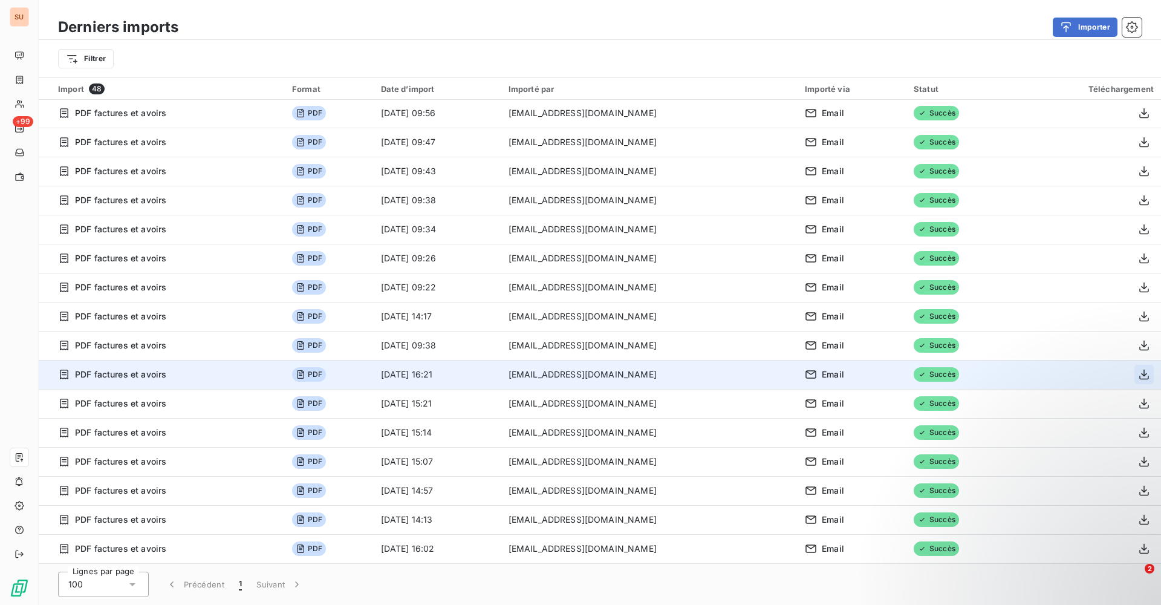
click at [1138, 374] on icon "button" at bounding box center [1144, 374] width 12 height 12
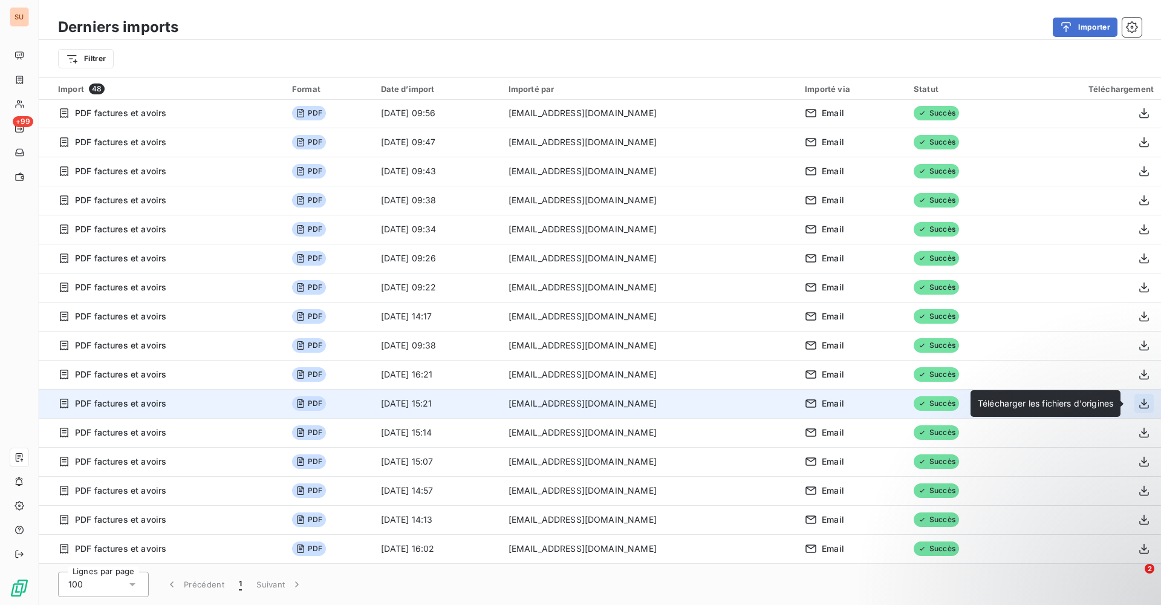
click at [1142, 401] on icon "button" at bounding box center [1144, 403] width 12 height 12
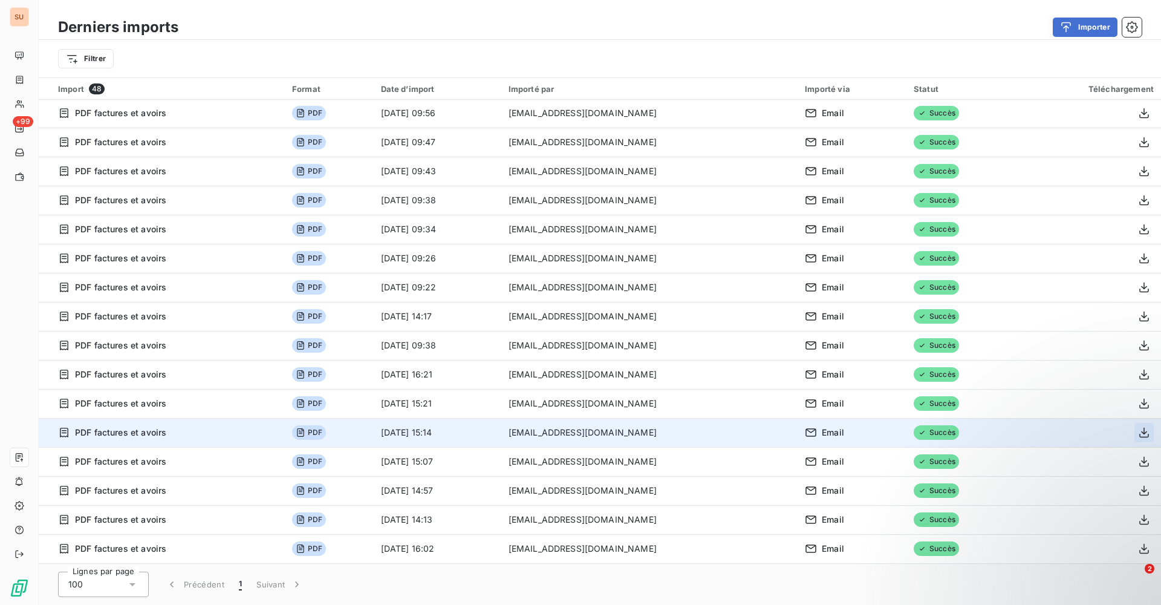
click at [1140, 423] on td at bounding box center [1088, 432] width 146 height 29
click at [1142, 434] on icon "button" at bounding box center [1144, 432] width 12 height 12
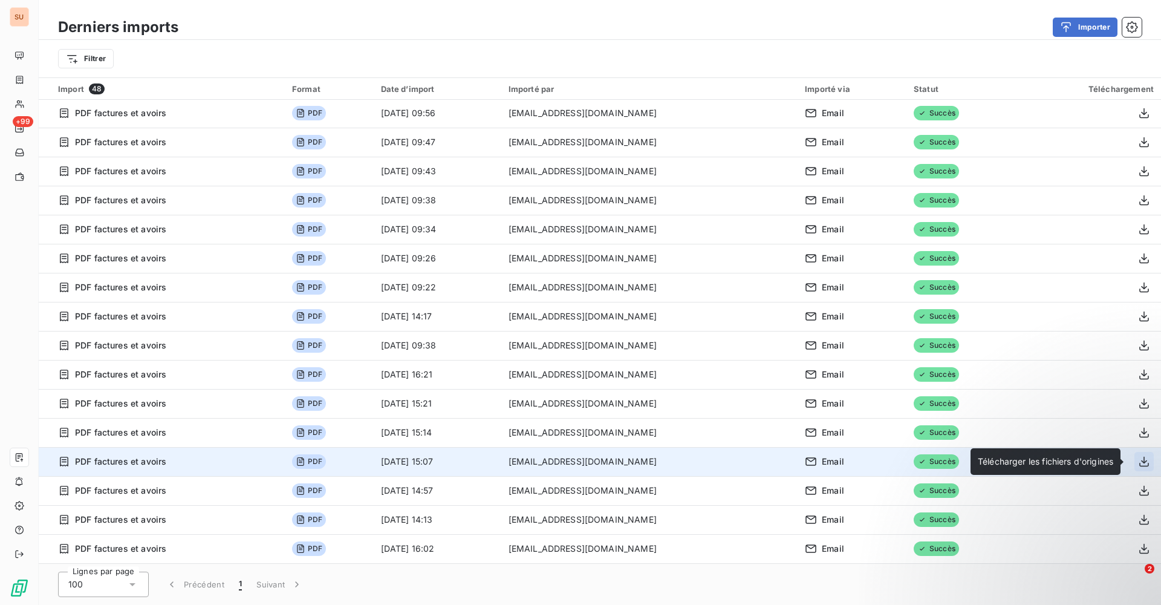
click at [1143, 460] on icon "button" at bounding box center [1144, 461] width 12 height 12
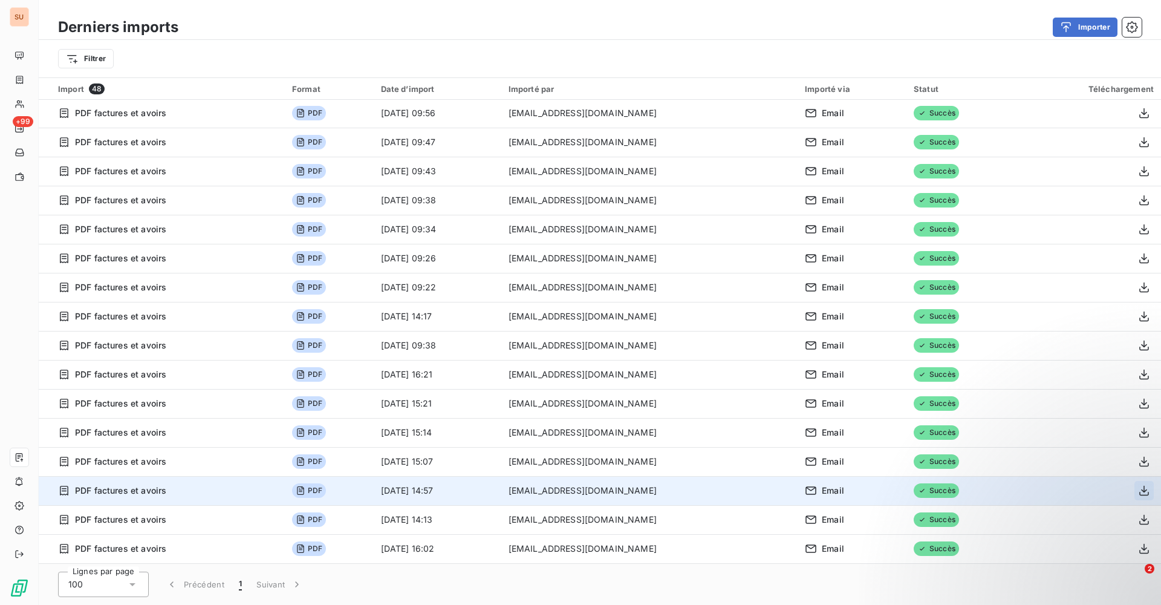
click at [1138, 487] on icon "button" at bounding box center [1144, 490] width 12 height 12
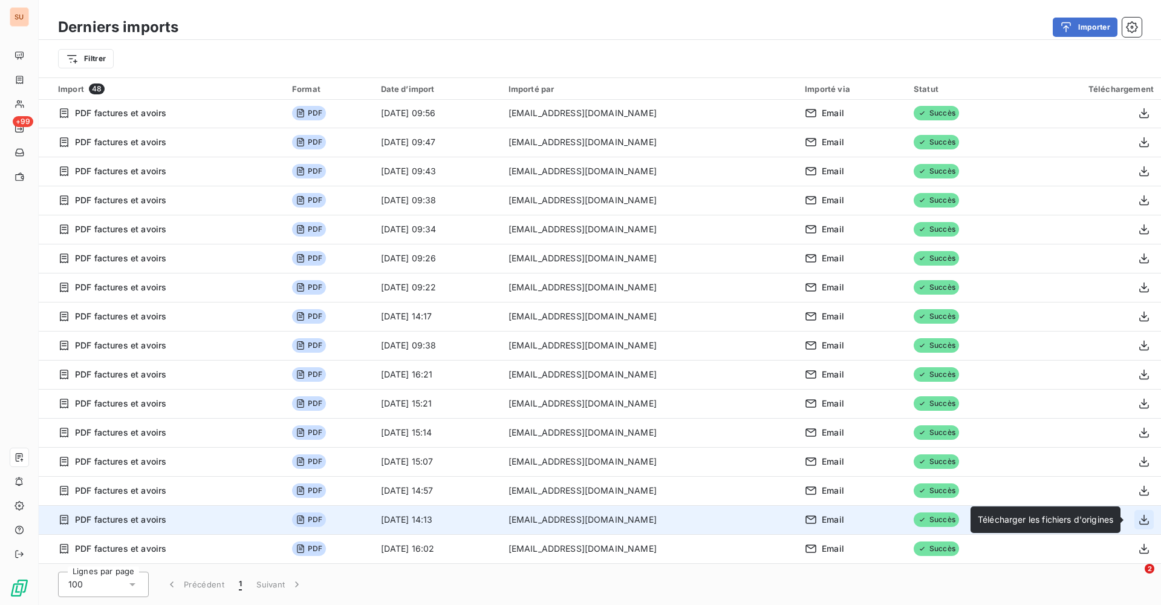
click at [1140, 522] on icon "button" at bounding box center [1144, 519] width 12 height 12
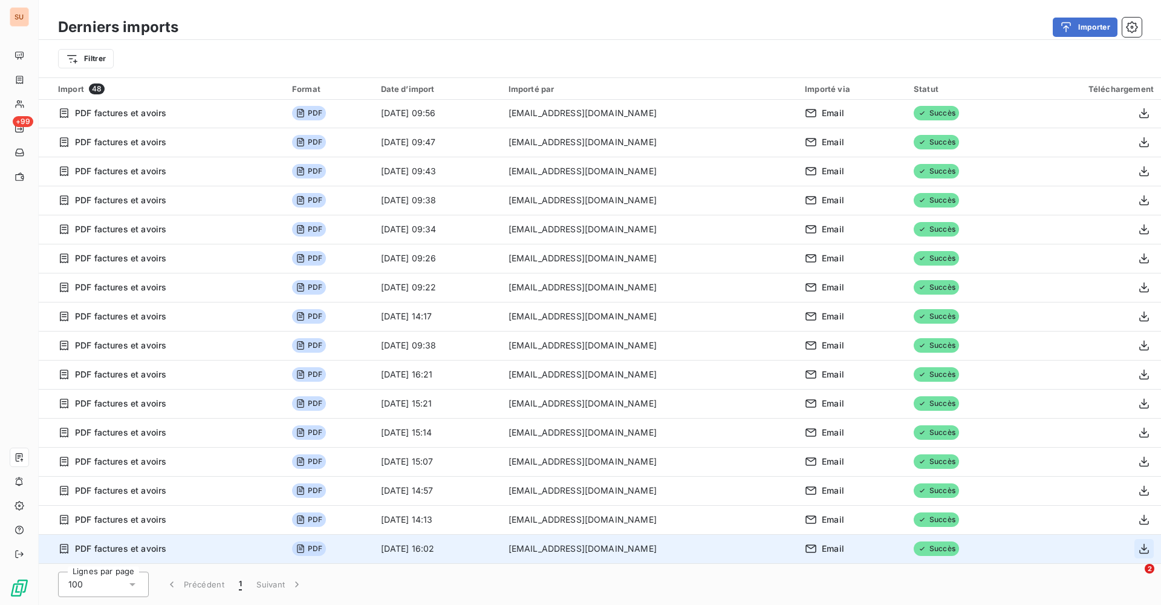
click at [1140, 551] on icon "button" at bounding box center [1144, 548] width 12 height 12
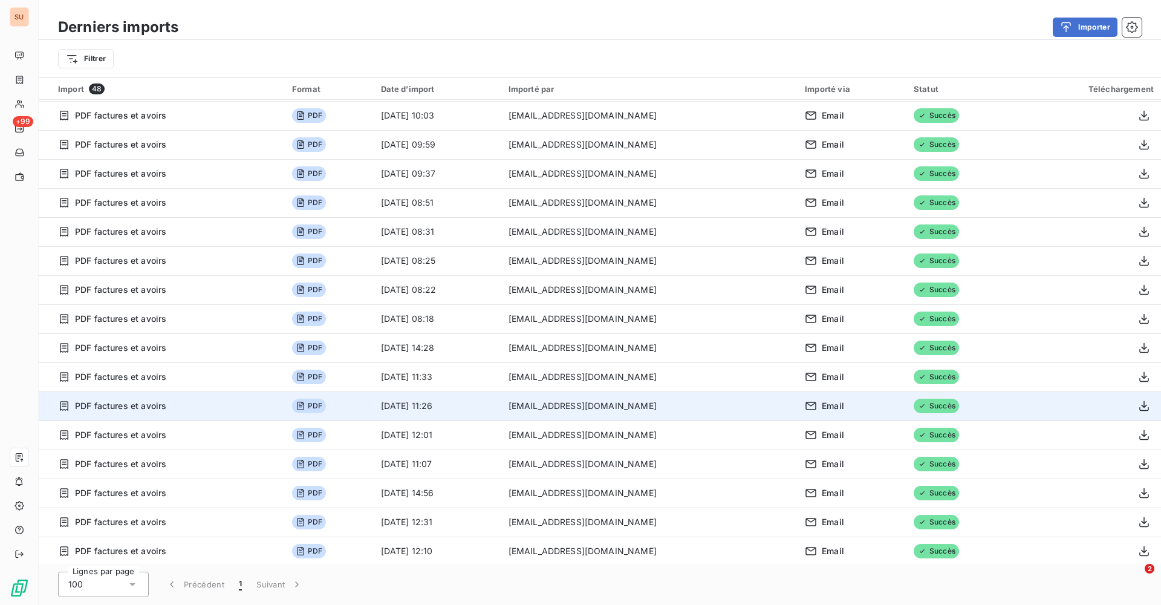
scroll to position [0, 0]
